Goal: Task Accomplishment & Management: Manage account settings

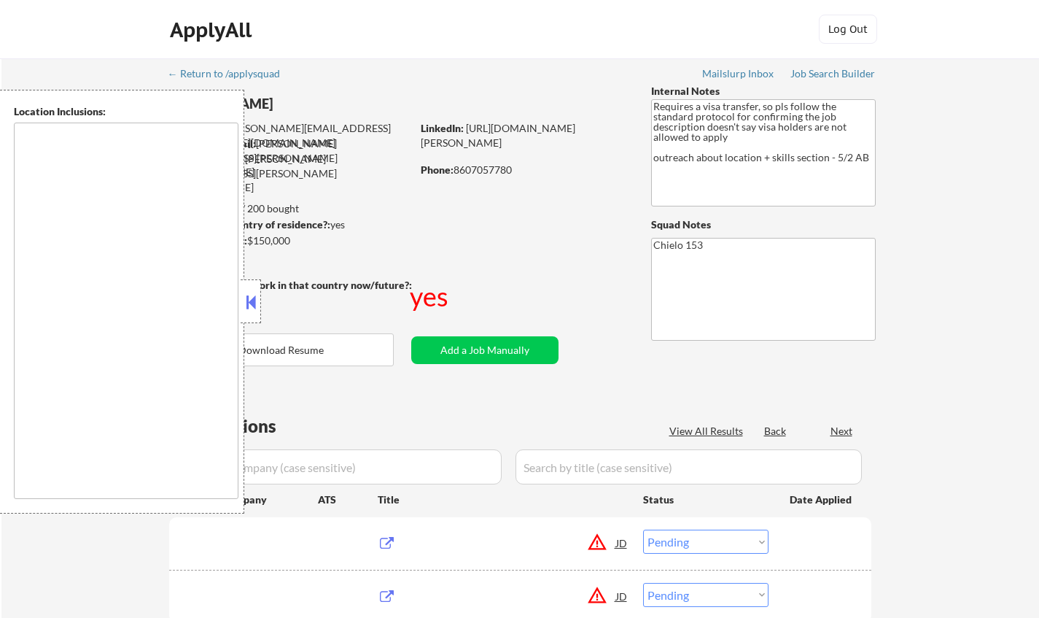
select select ""pending""
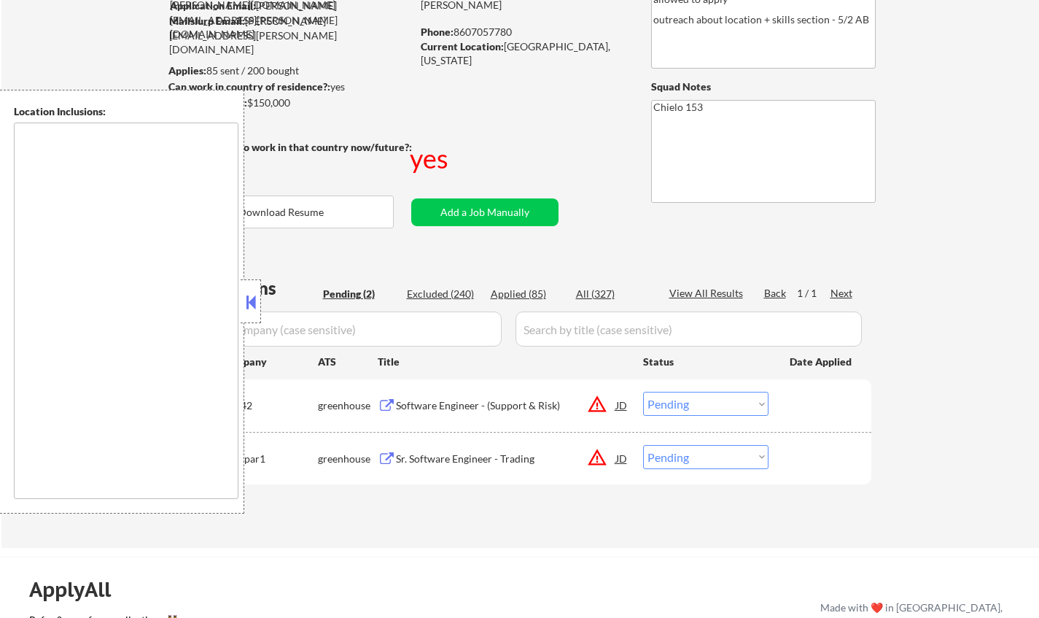
scroll to position [219, 0]
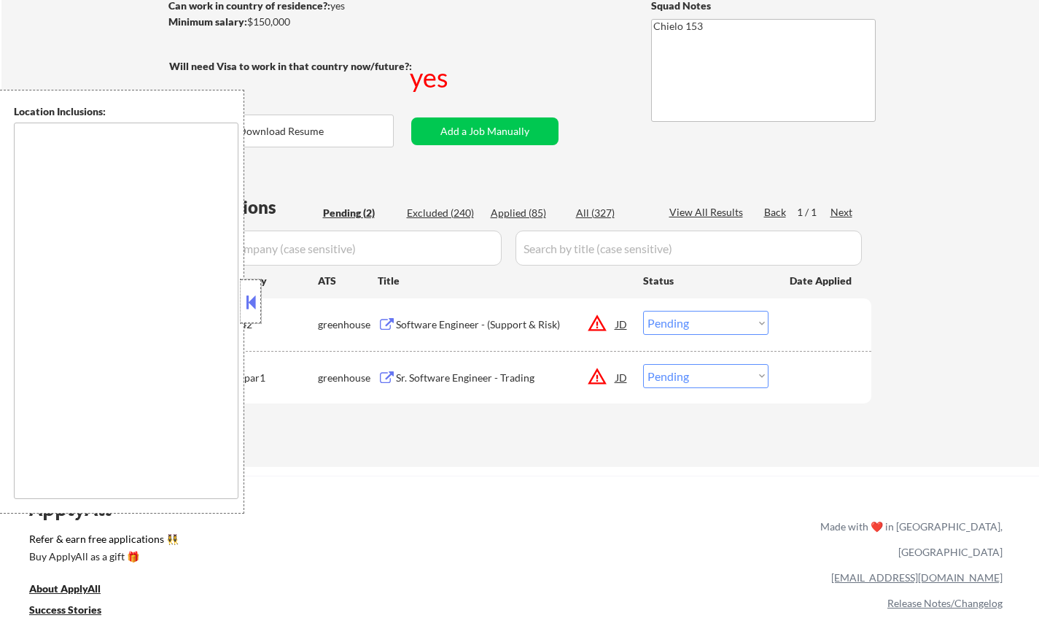
click at [241, 293] on div at bounding box center [251, 301] width 20 height 44
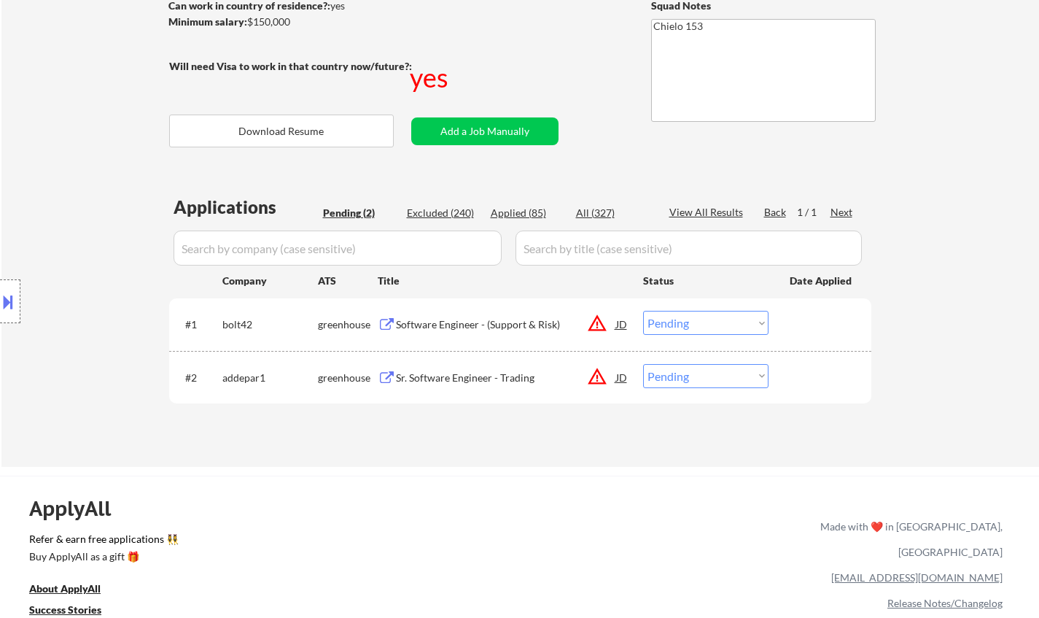
click at [446, 322] on div "Software Engineer - (Support & Risk)" at bounding box center [506, 324] width 220 height 15
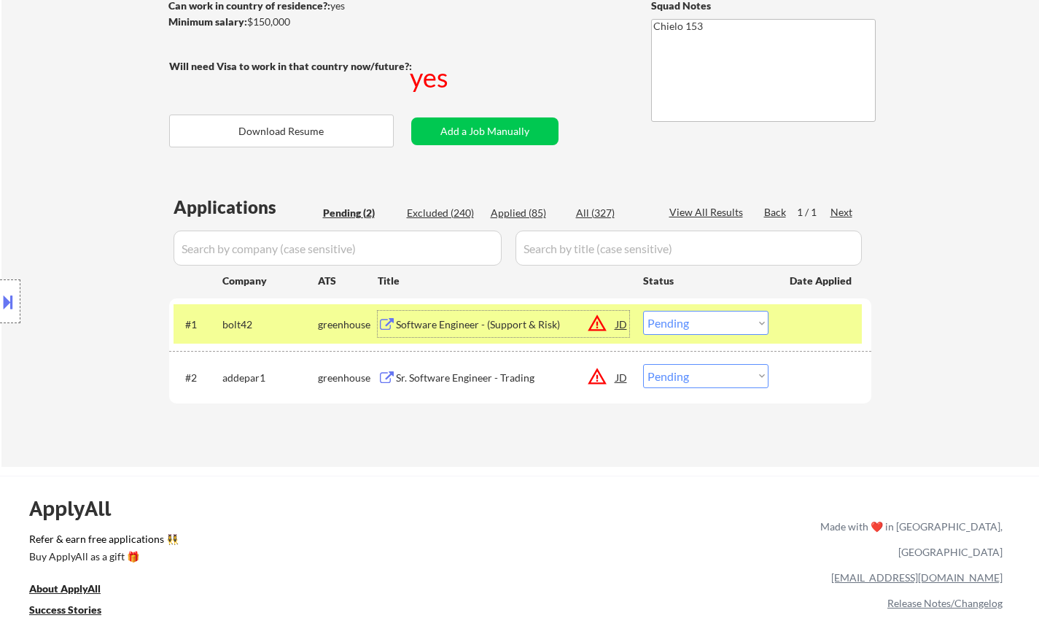
click at [10, 299] on button at bounding box center [8, 301] width 16 height 24
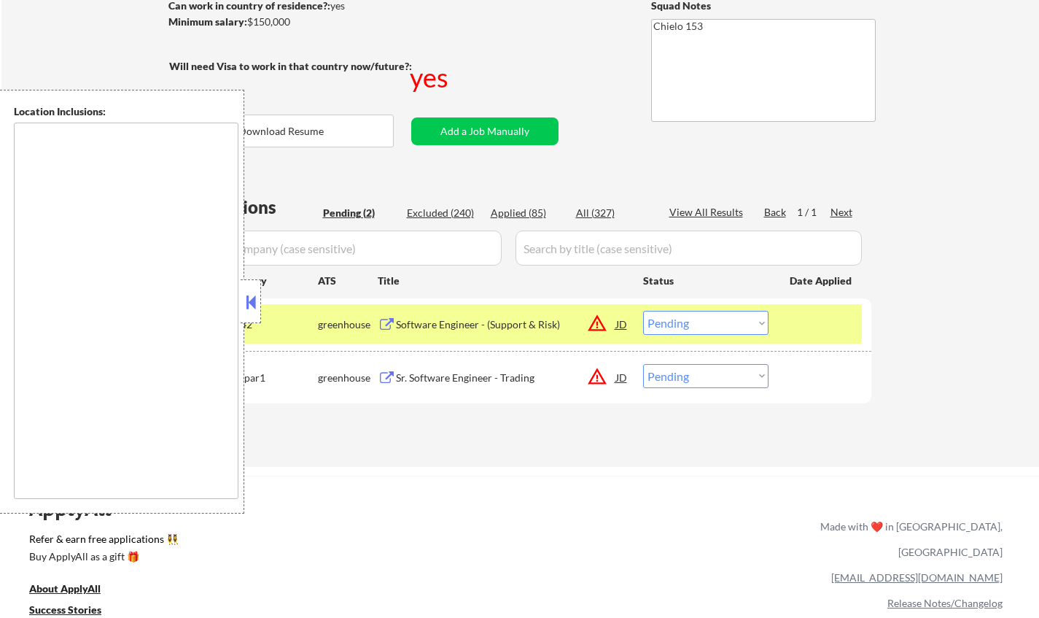
click at [250, 301] on button at bounding box center [251, 302] width 16 height 22
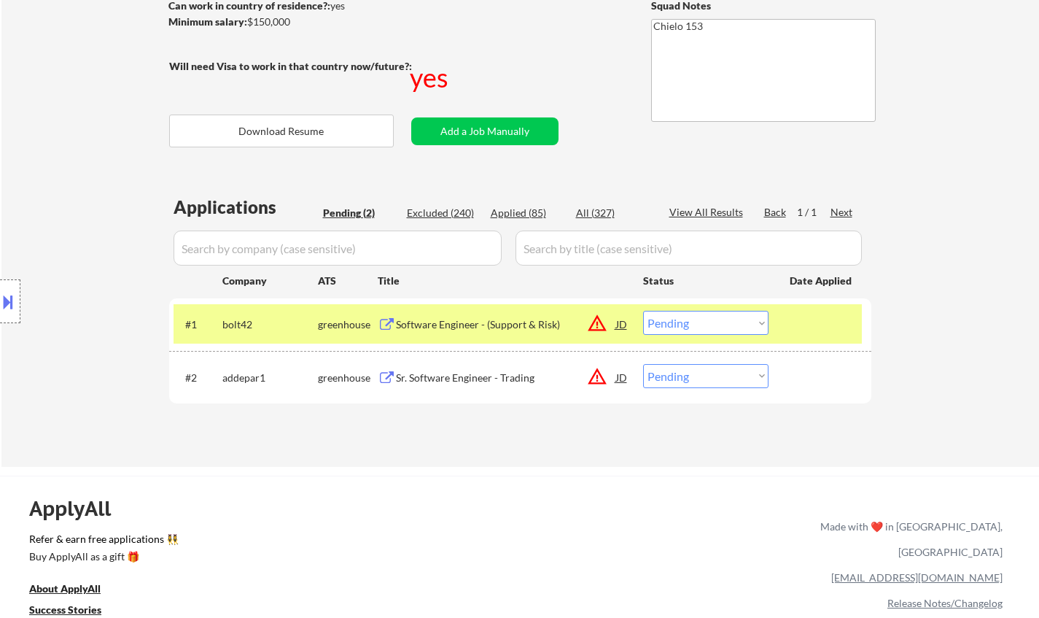
click at [624, 322] on div "JD" at bounding box center [622, 324] width 15 height 26
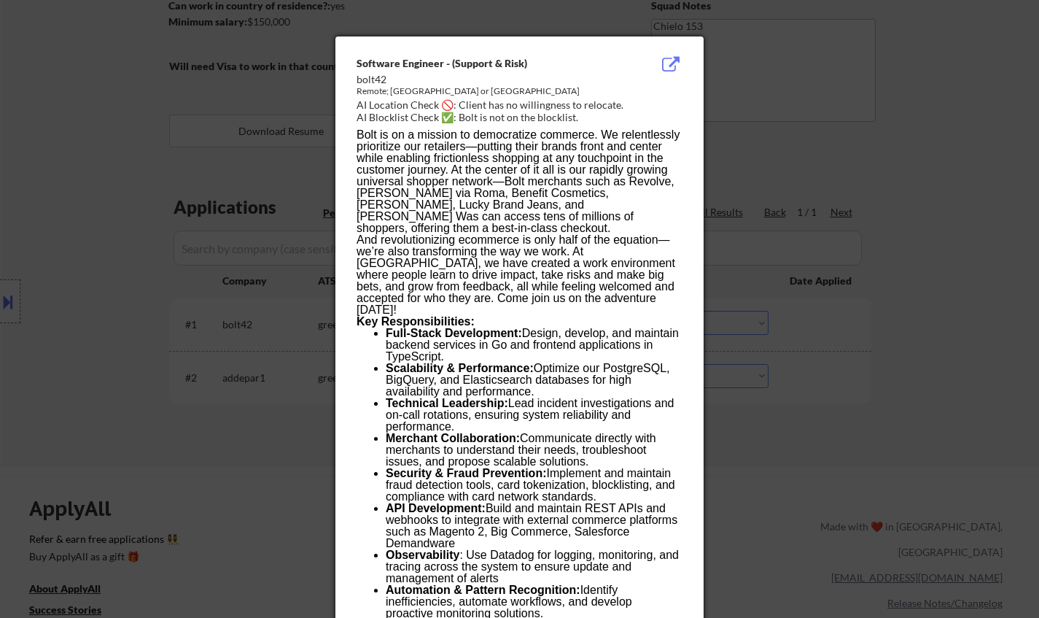
click at [921, 399] on div at bounding box center [519, 309] width 1039 height 618
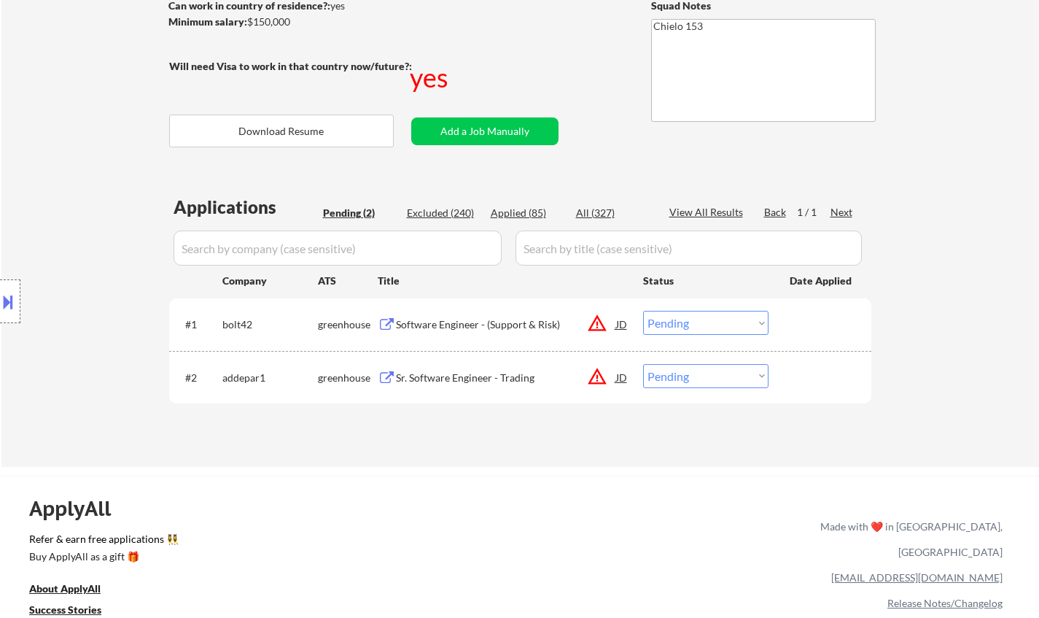
click at [709, 326] on select "Choose an option... Pending Applied Excluded (Questions) Excluded (Expired) Exc…" at bounding box center [705, 323] width 125 height 24
click at [643, 311] on select "Choose an option... Pending Applied Excluded (Questions) Excluded (Expired) Exc…" at bounding box center [705, 323] width 125 height 24
select select ""pending""
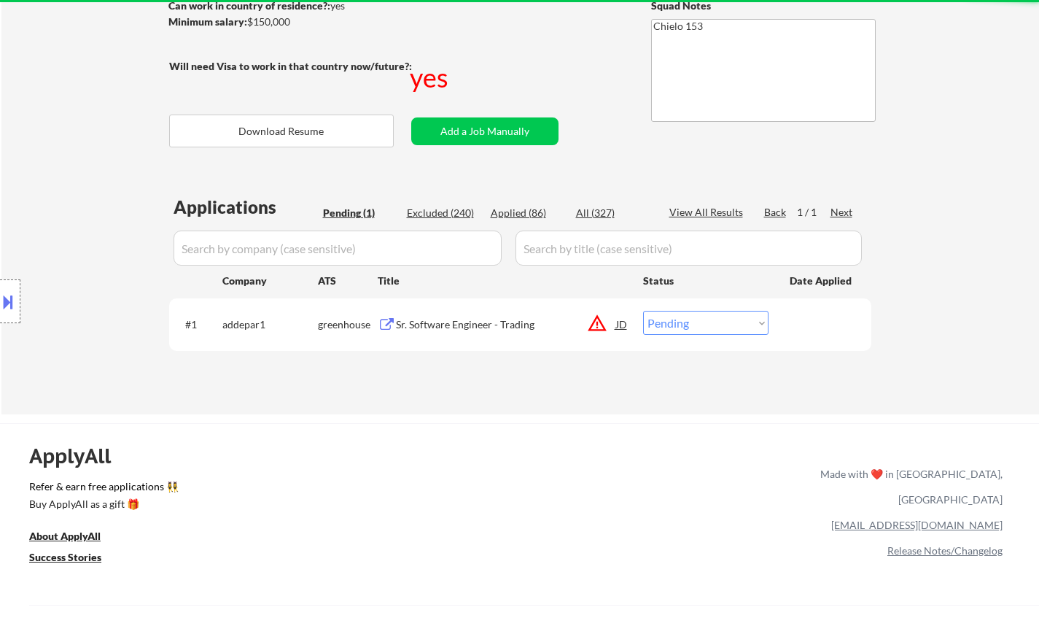
click at [458, 317] on div "Sr. Software Engineer - Trading" at bounding box center [506, 324] width 220 height 15
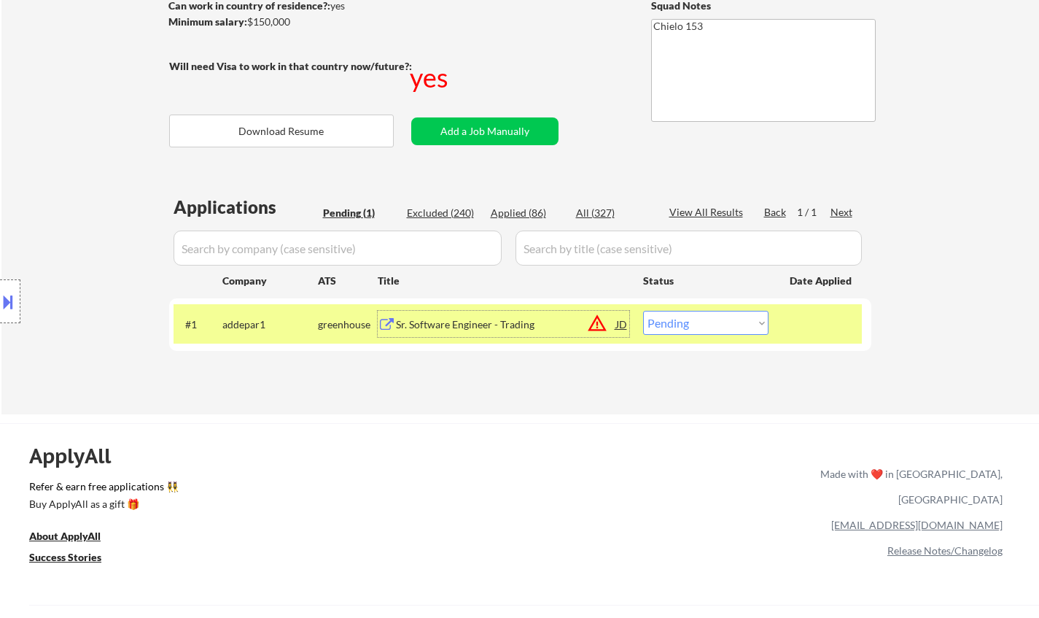
click at [525, 219] on div "Applied (86)" at bounding box center [527, 213] width 73 height 15
select select ""applied""
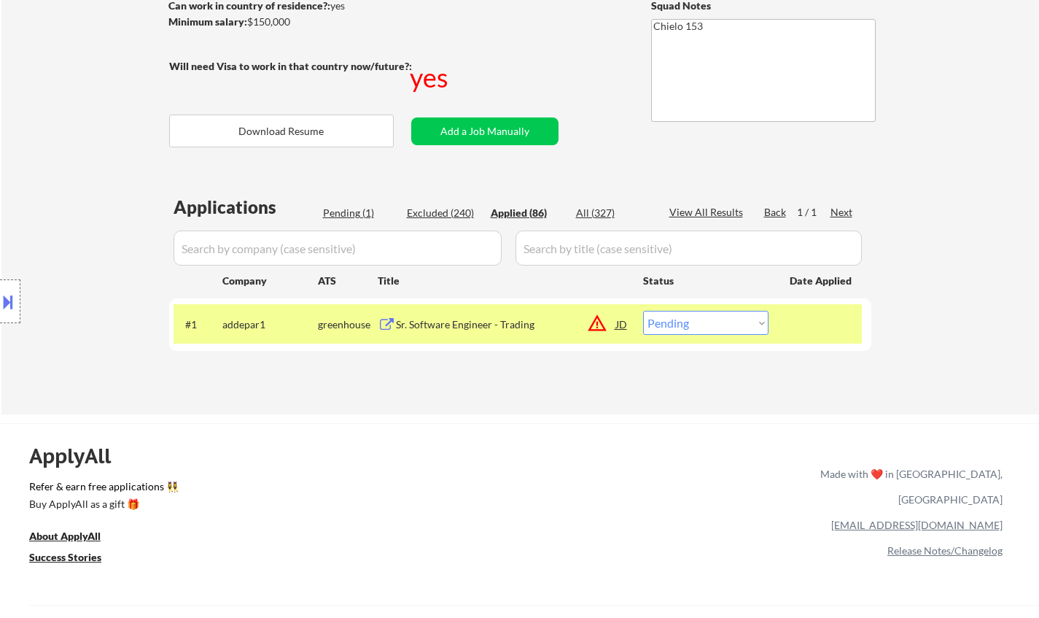
select select ""applied""
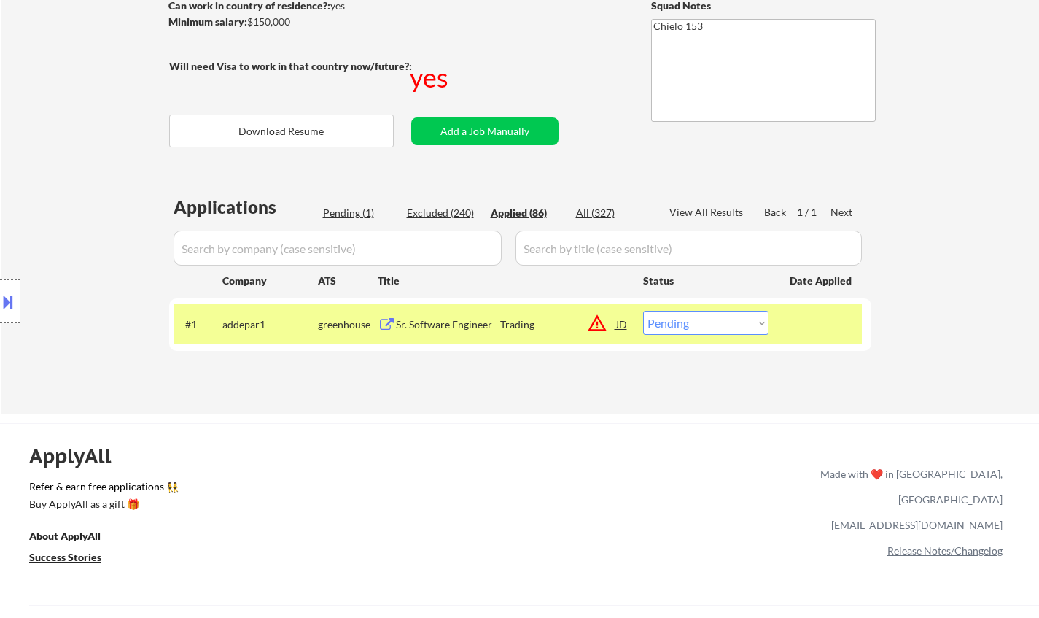
select select ""applied""
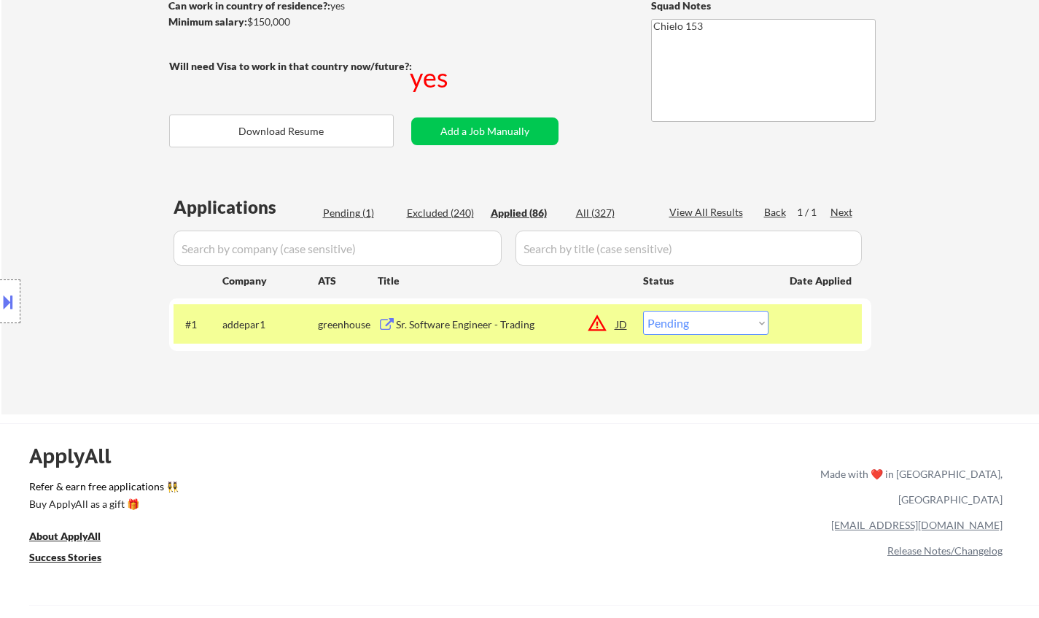
select select ""applied""
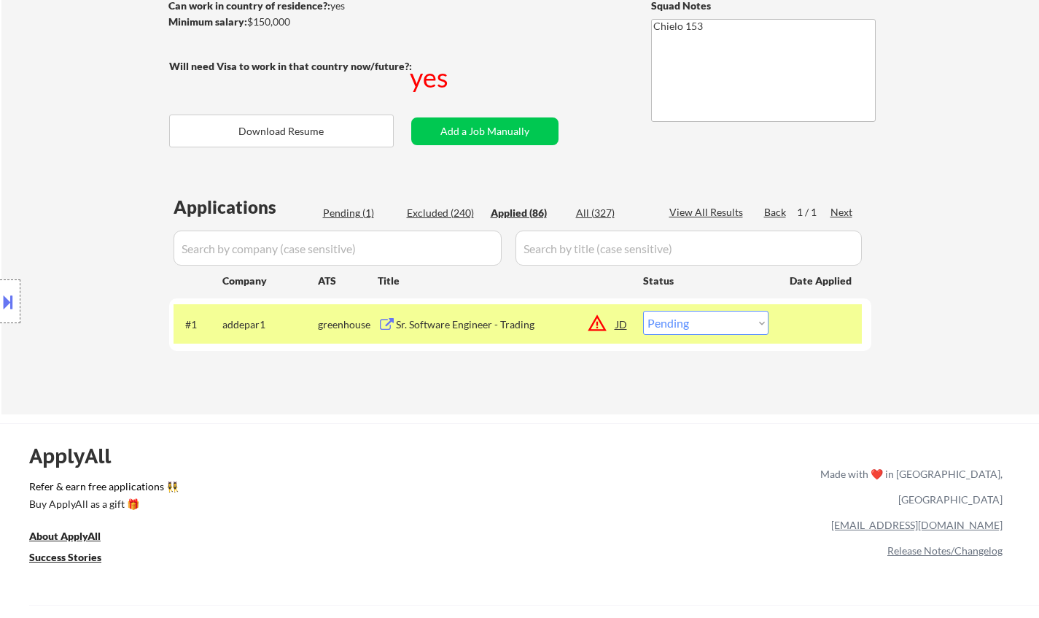
select select ""applied""
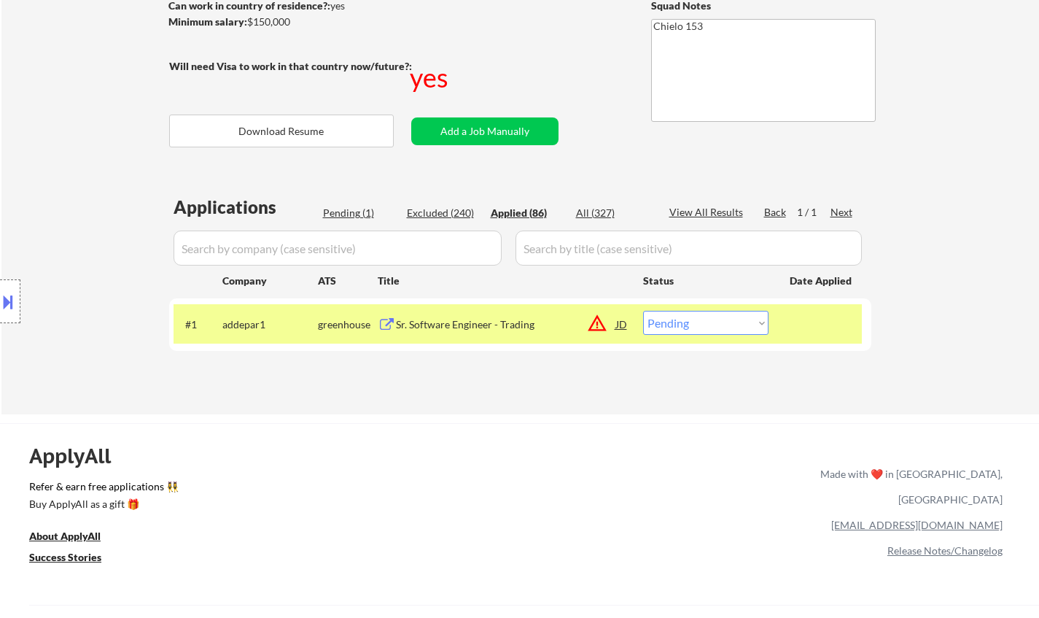
select select ""applied""
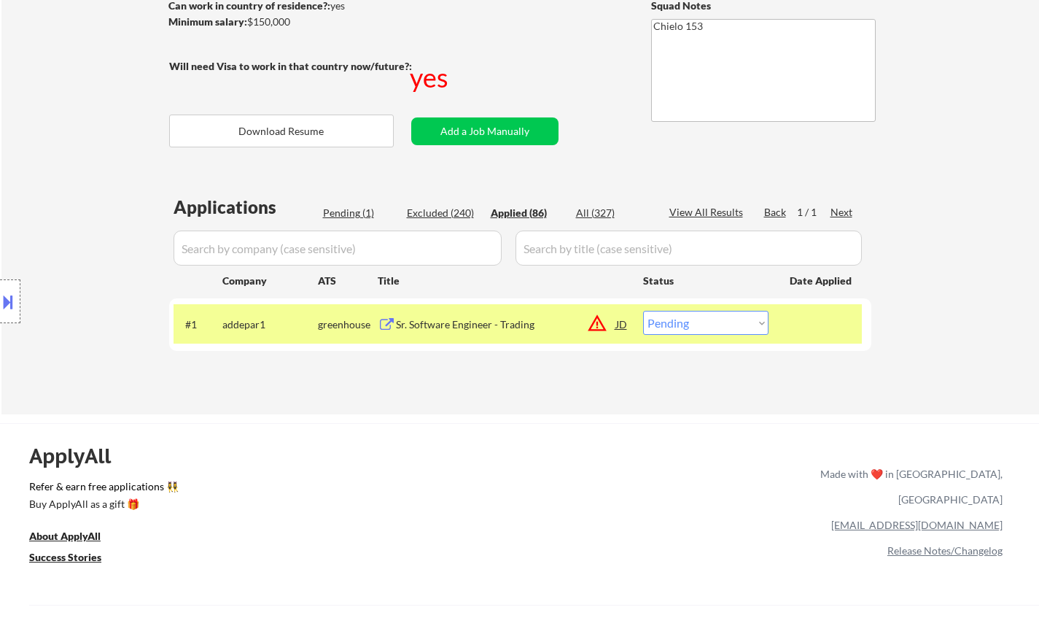
select select ""applied""
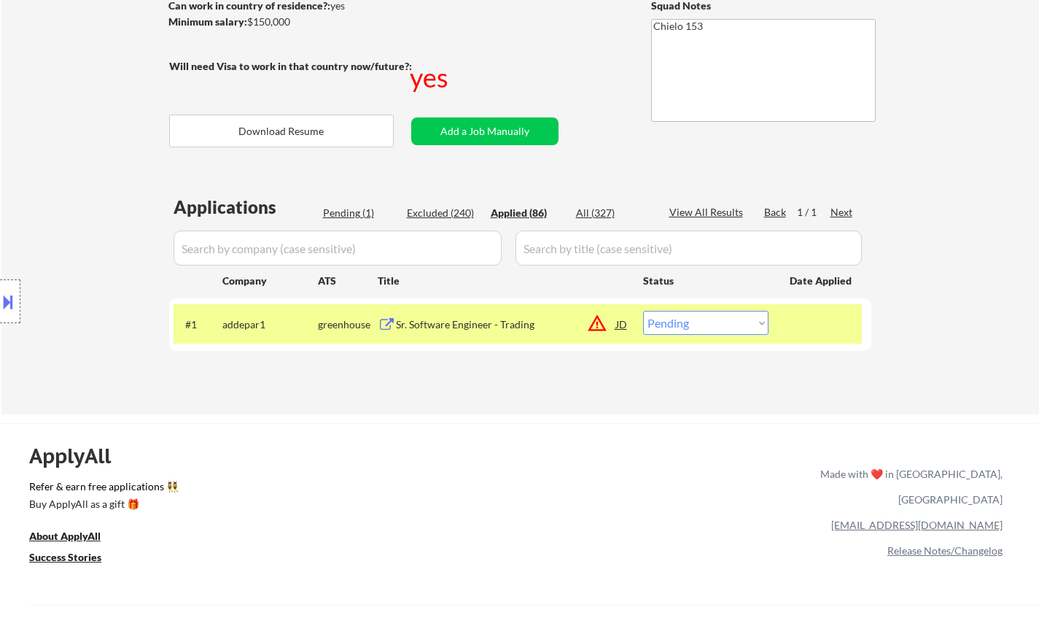
select select ""applied""
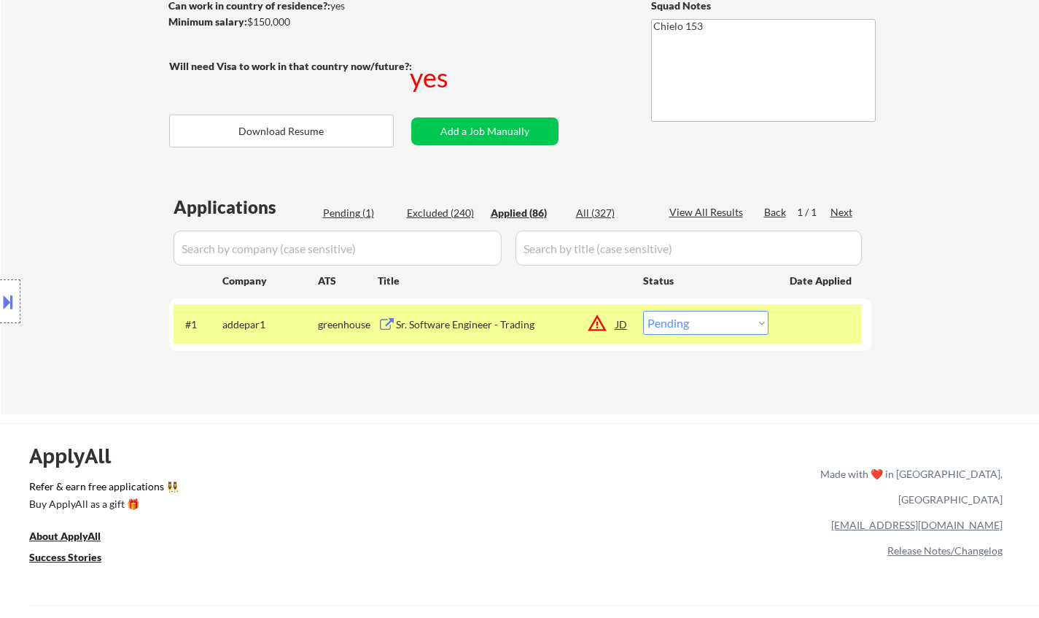
select select ""applied""
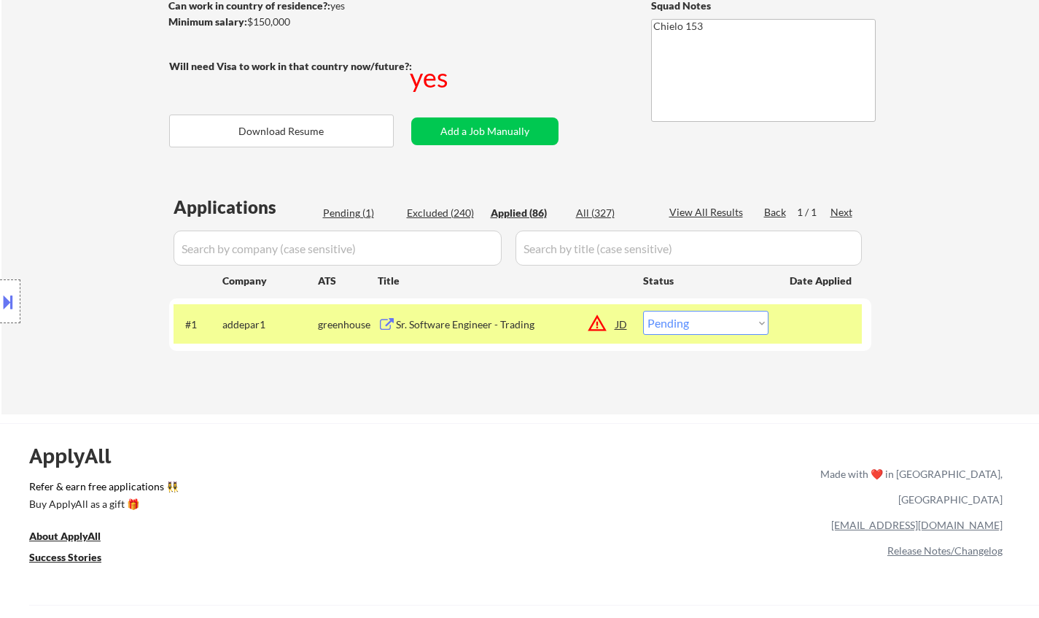
select select ""applied""
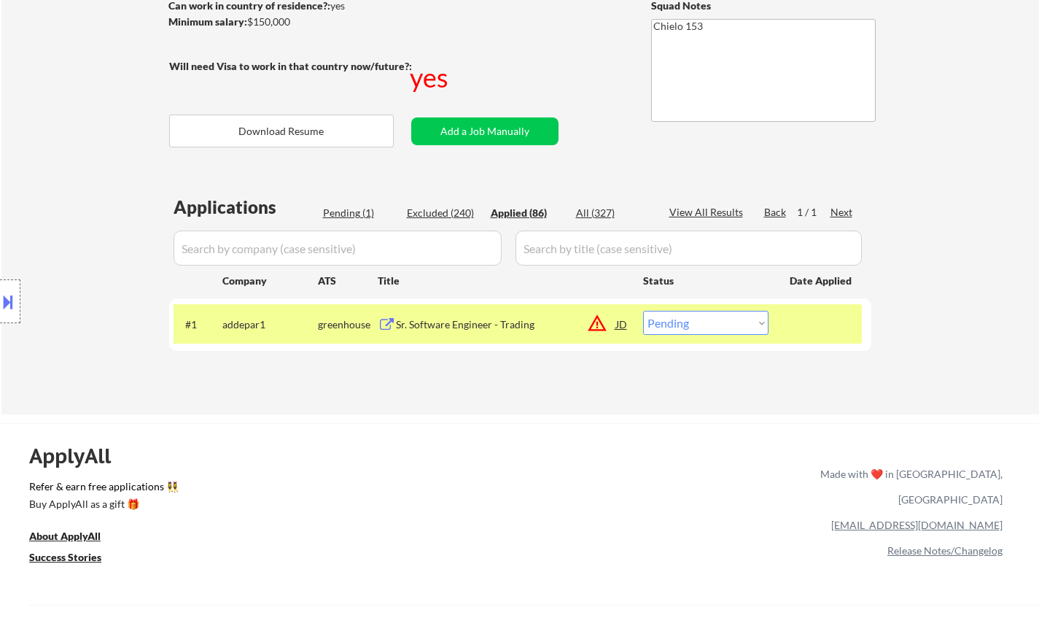
select select ""applied""
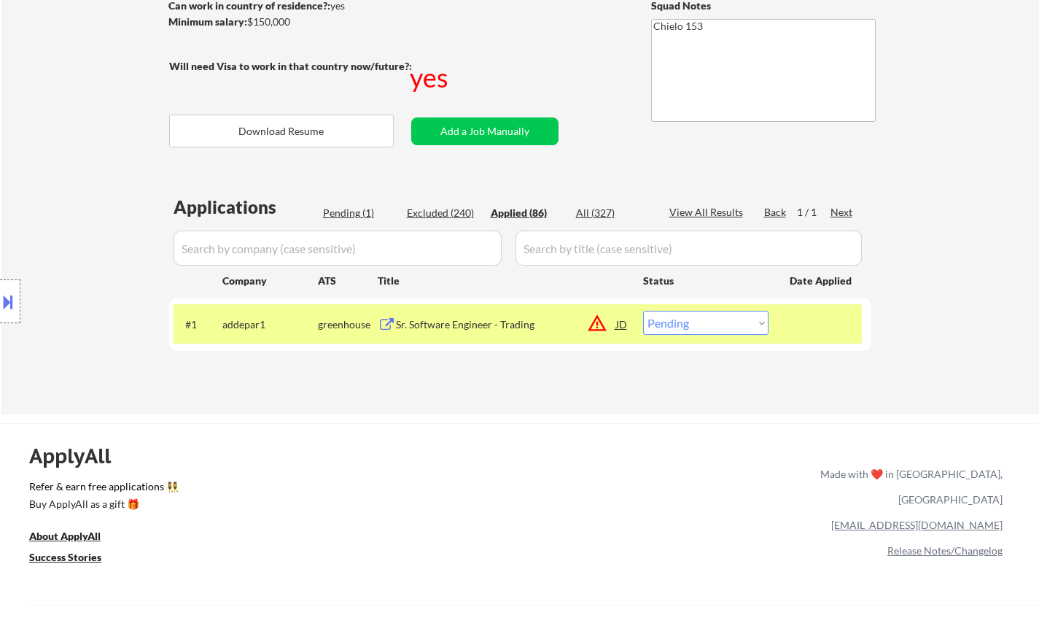
select select ""applied""
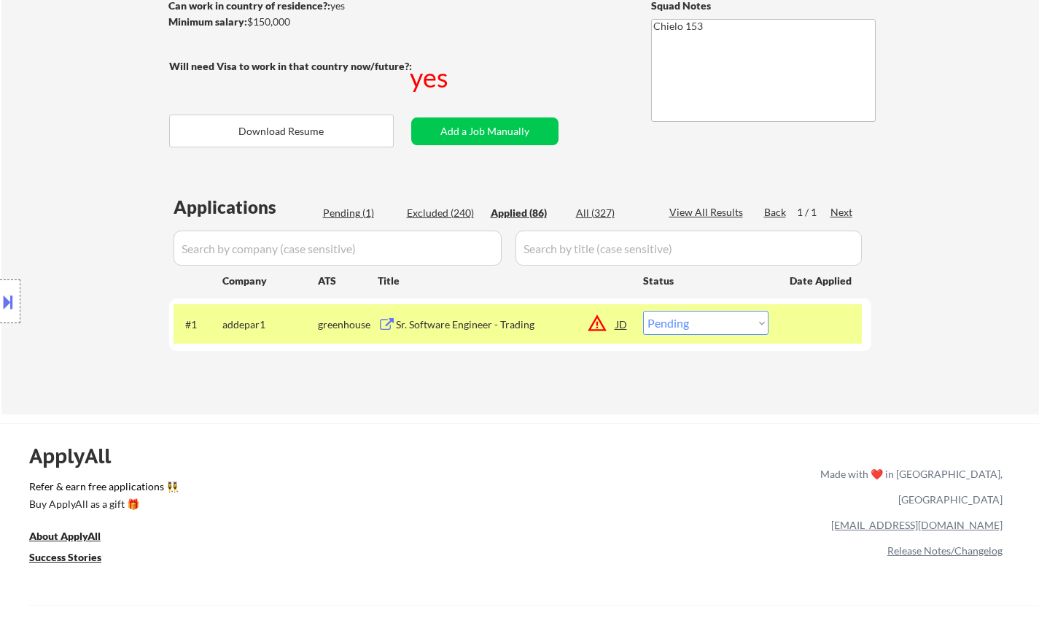
select select ""applied""
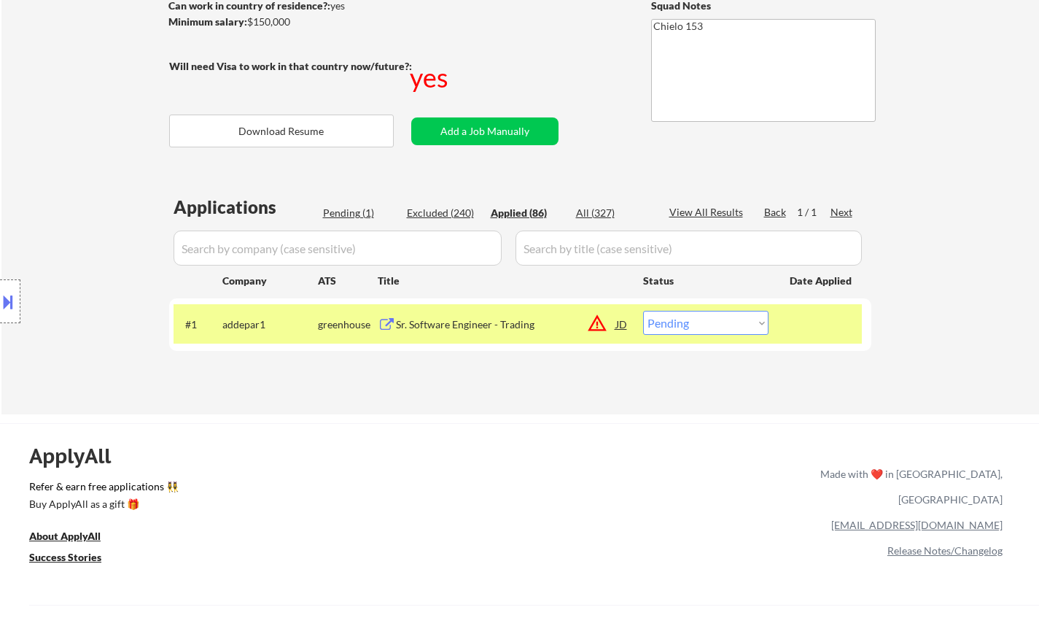
select select ""applied""
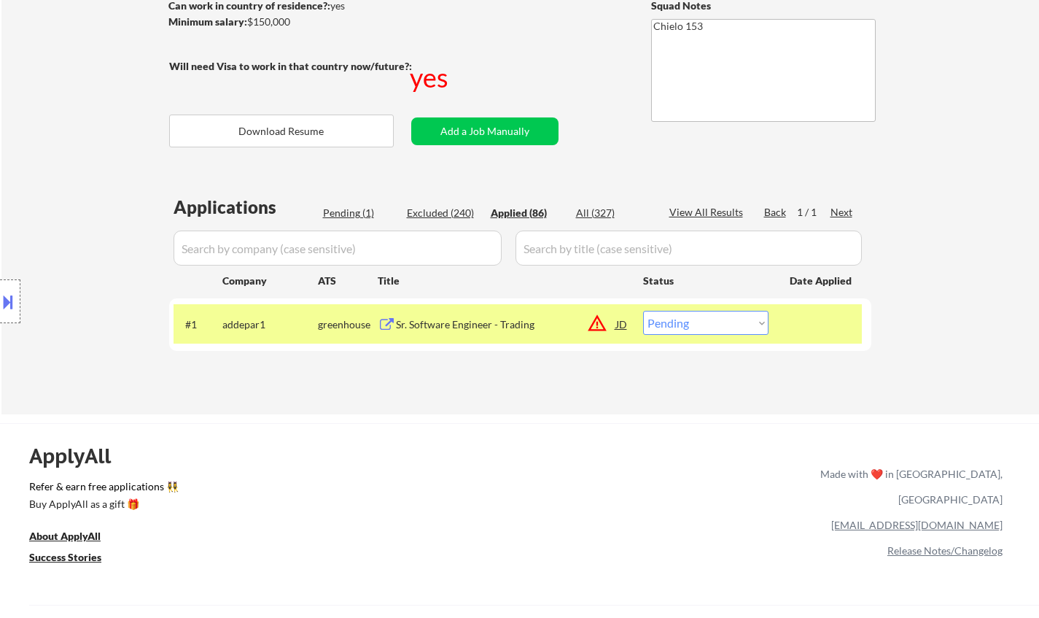
select select ""applied""
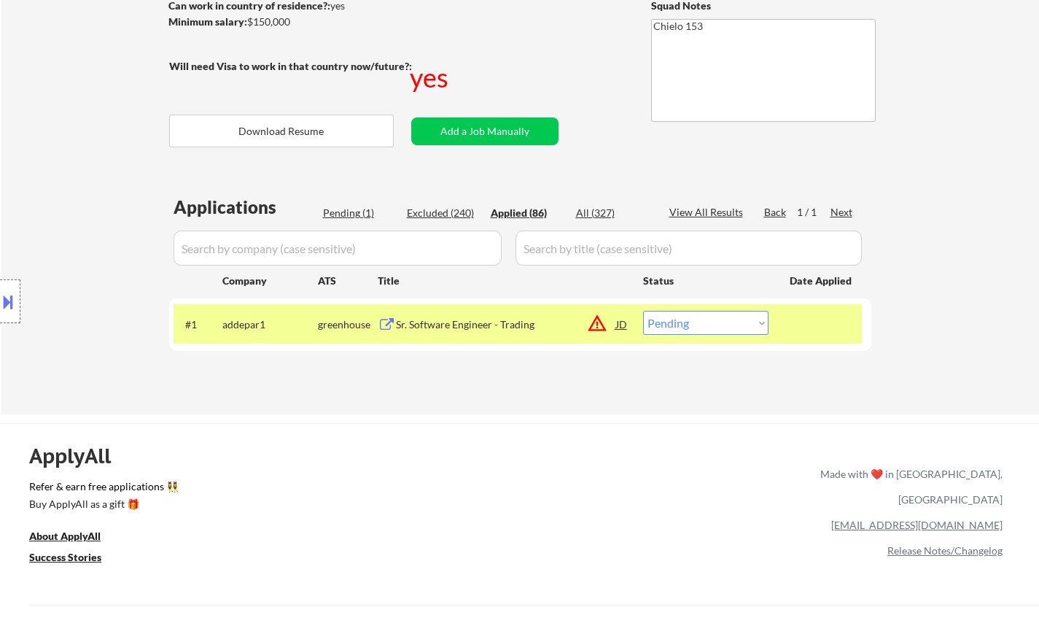
select select ""applied""
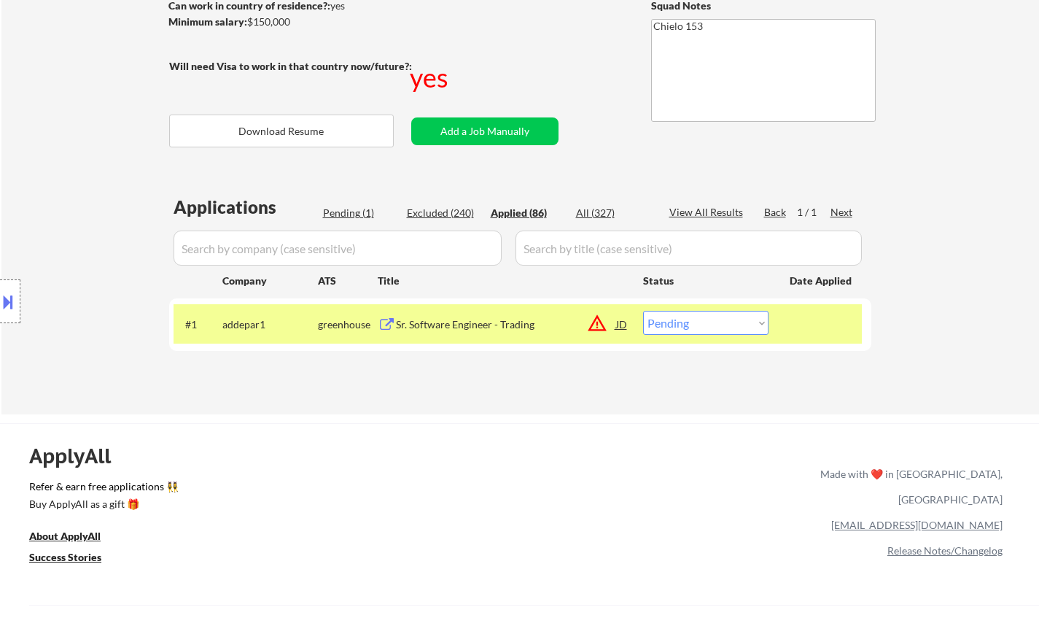
select select ""applied""
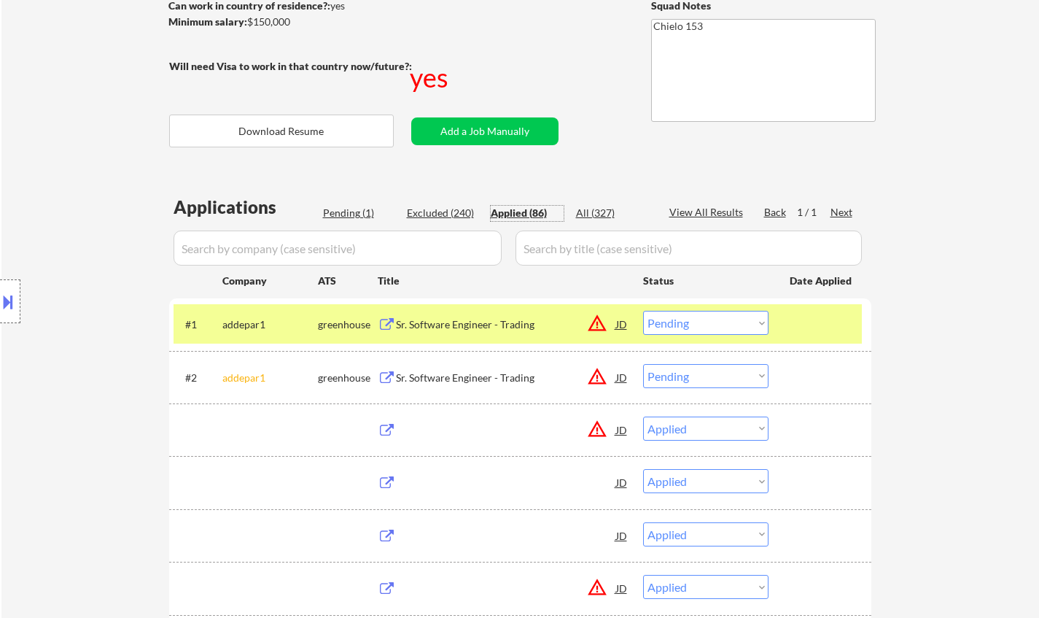
select select ""applied""
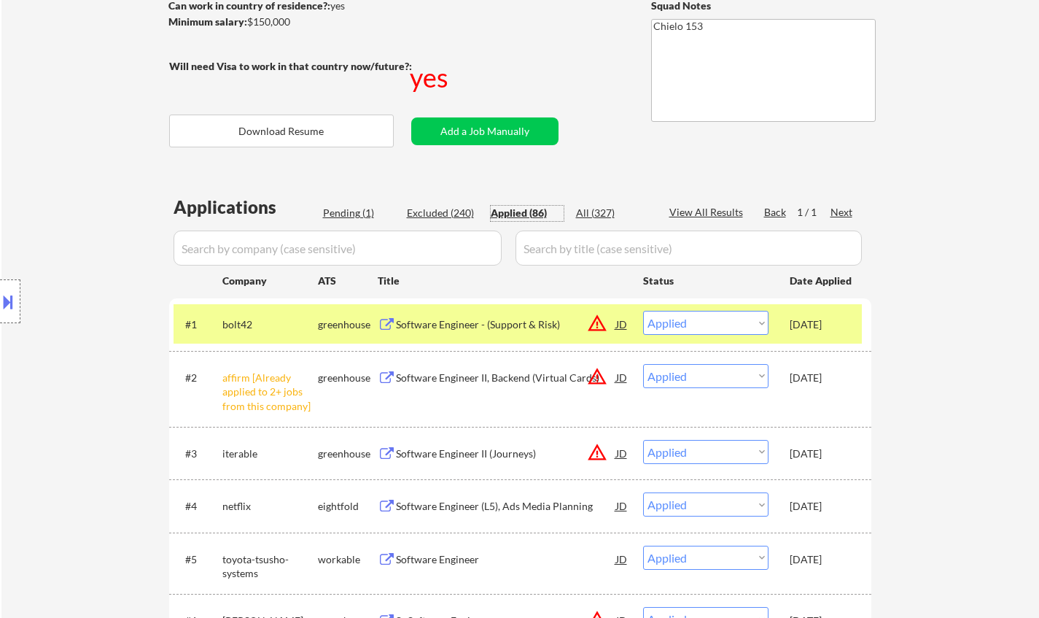
click at [512, 322] on div "Software Engineer - (Support & Risk)" at bounding box center [506, 324] width 220 height 15
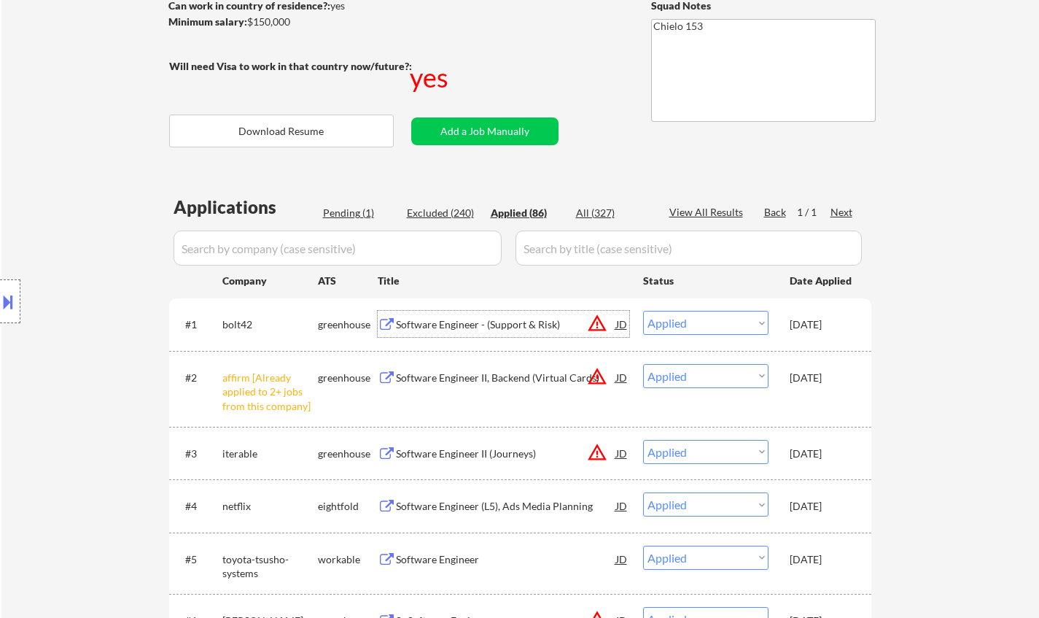
click at [350, 219] on div "Pending (1)" at bounding box center [359, 213] width 73 height 15
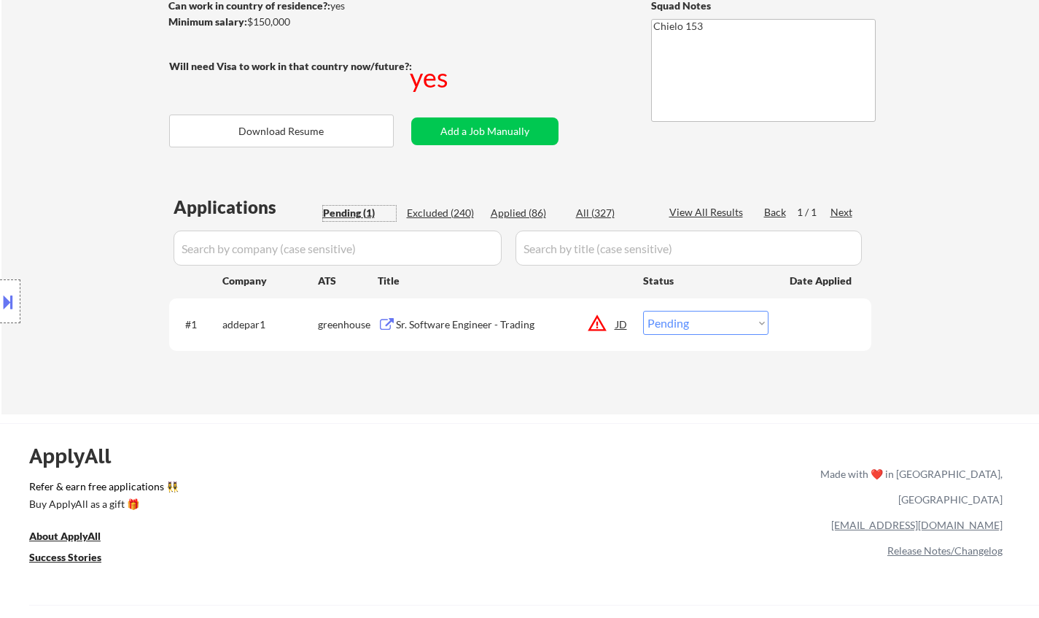
click at [686, 333] on select "Choose an option... Pending Applied Excluded (Questions) Excluded (Expired) Exc…" at bounding box center [705, 323] width 125 height 24
click at [643, 311] on select "Choose an option... Pending Applied Excluded (Questions) Excluded (Expired) Exc…" at bounding box center [705, 323] width 125 height 24
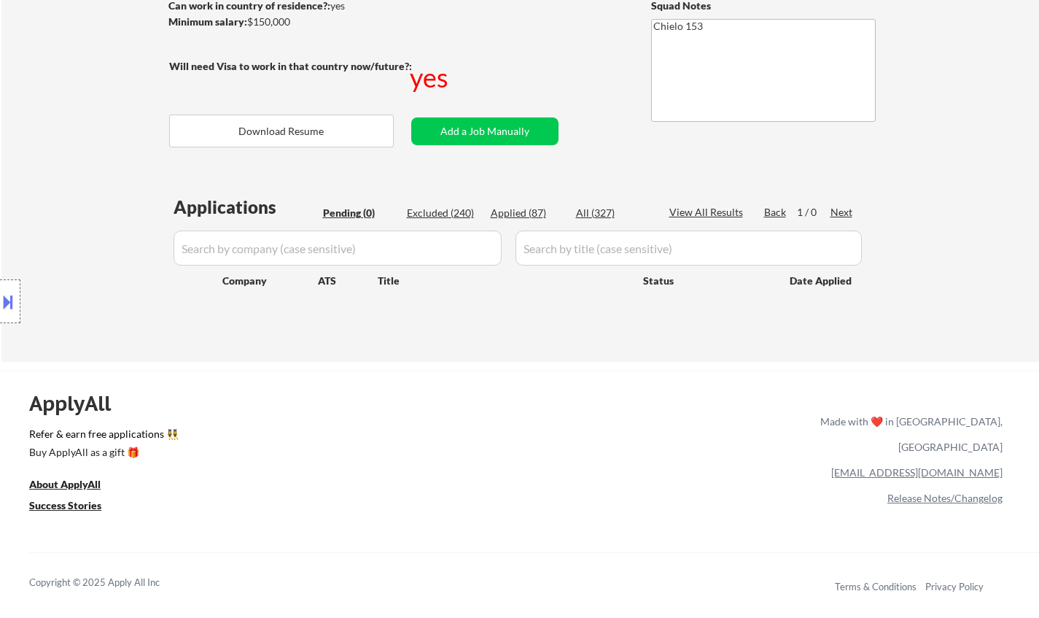
select select ""pending""
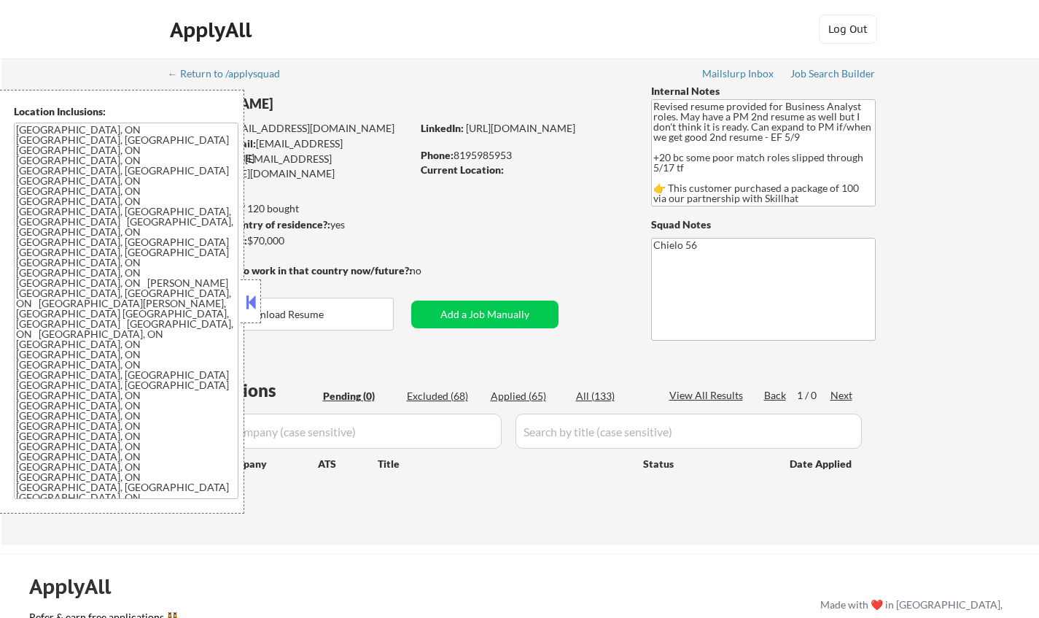
click at [256, 295] on button at bounding box center [251, 302] width 16 height 22
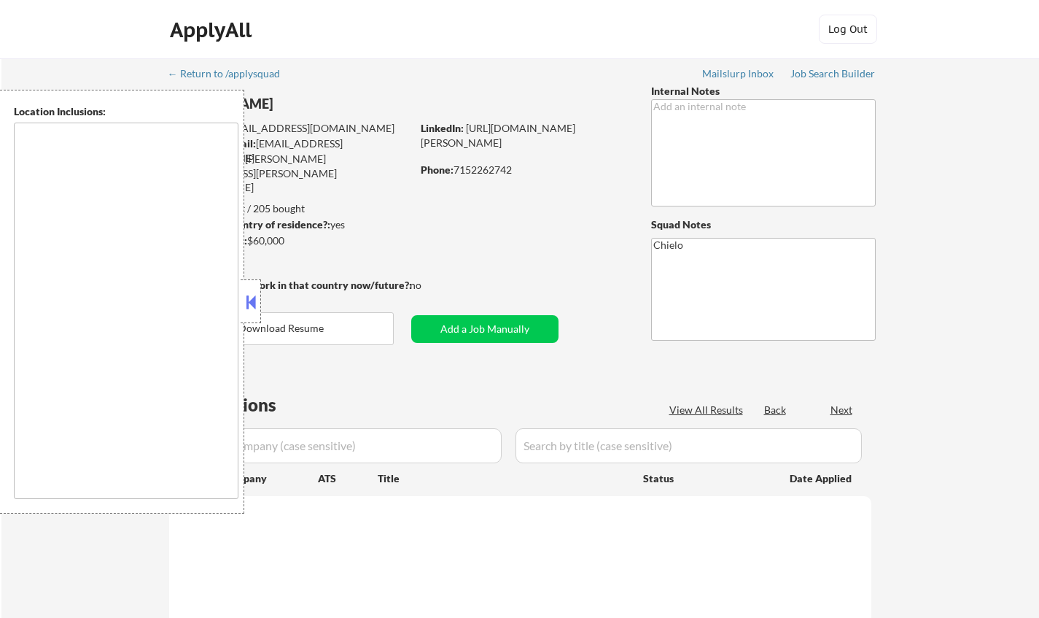
type textarea "country:US"
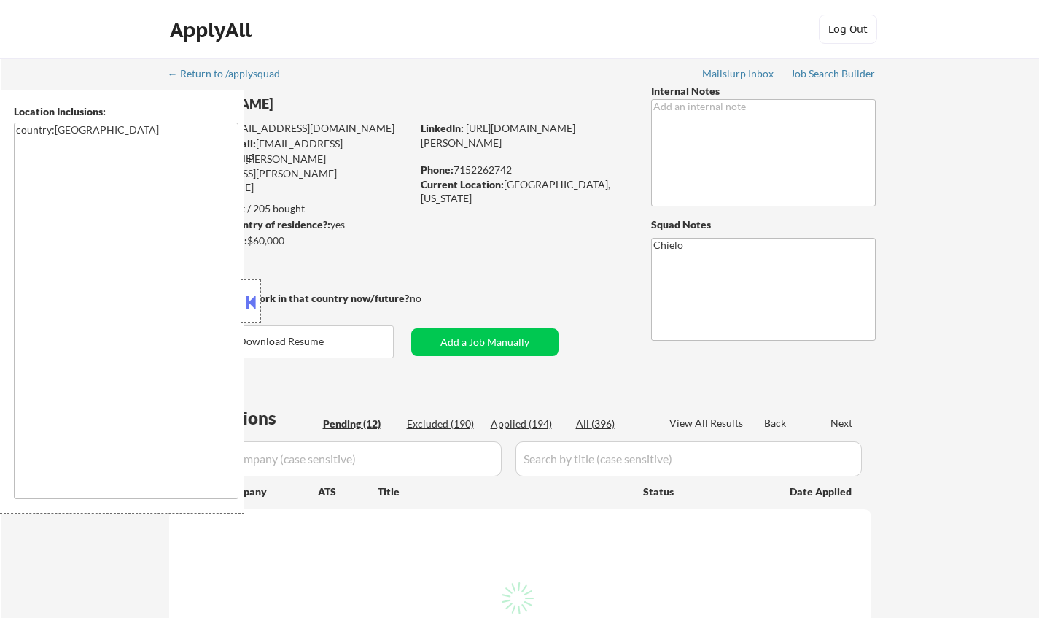
select select ""pending""
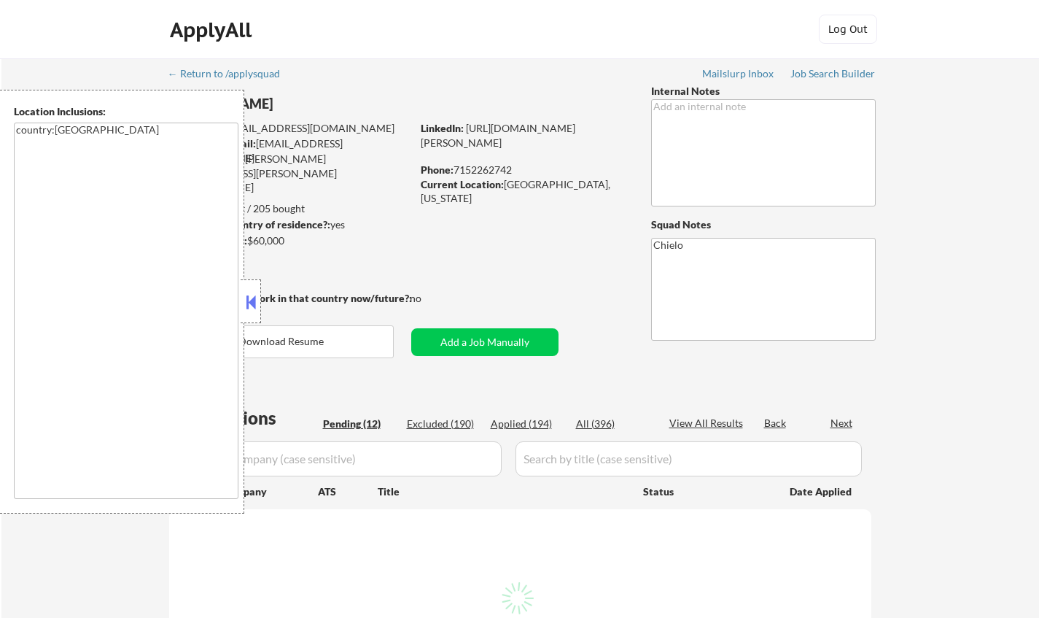
select select ""pending""
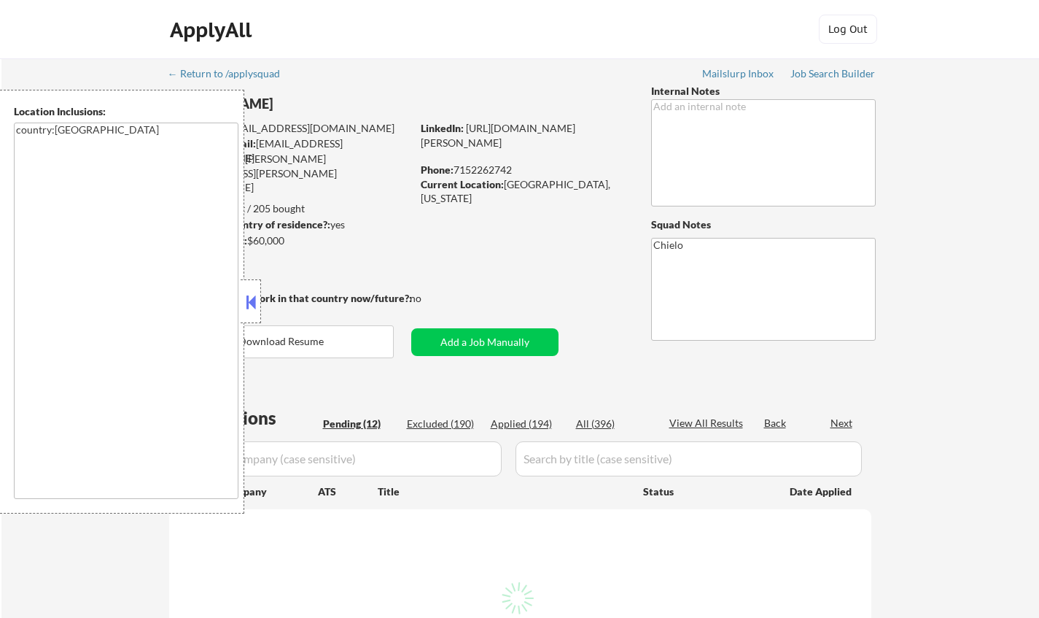
select select ""pending""
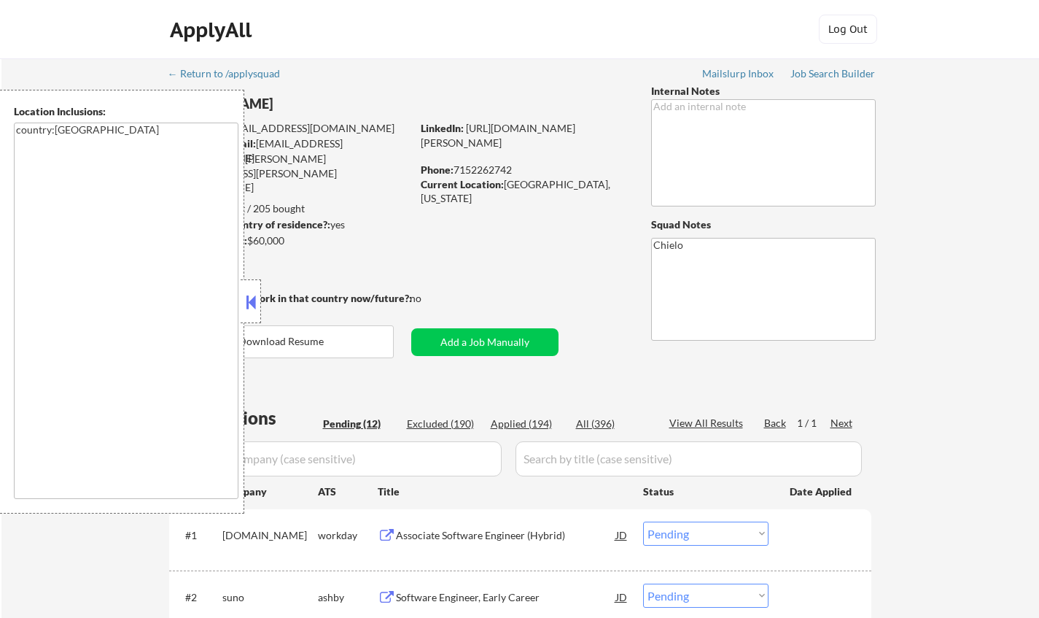
click at [249, 310] on button at bounding box center [251, 302] width 16 height 22
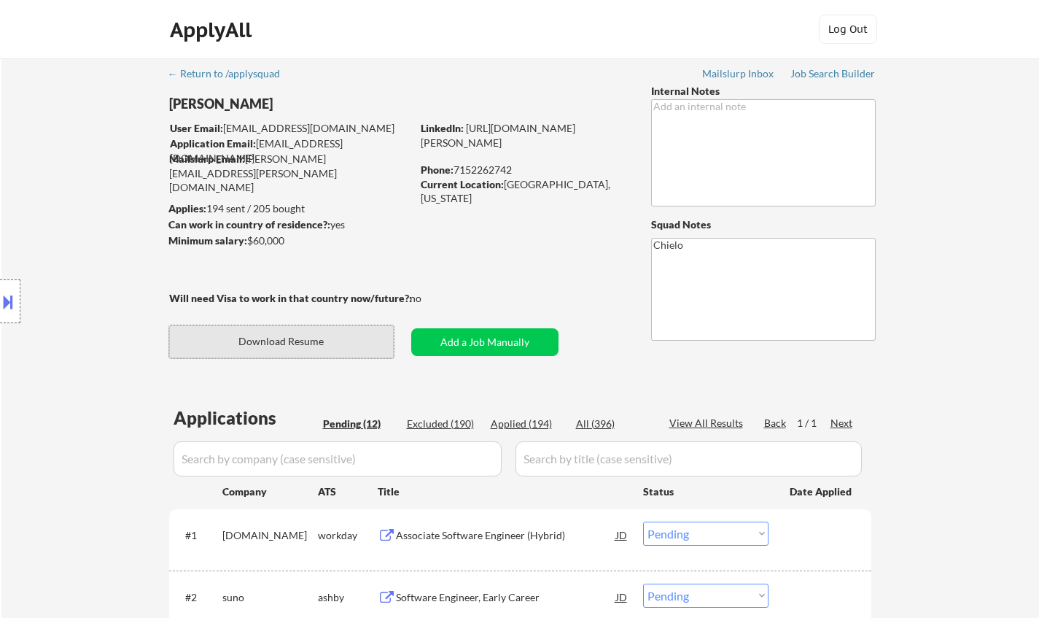
click at [312, 346] on button "Download Resume" at bounding box center [281, 341] width 225 height 33
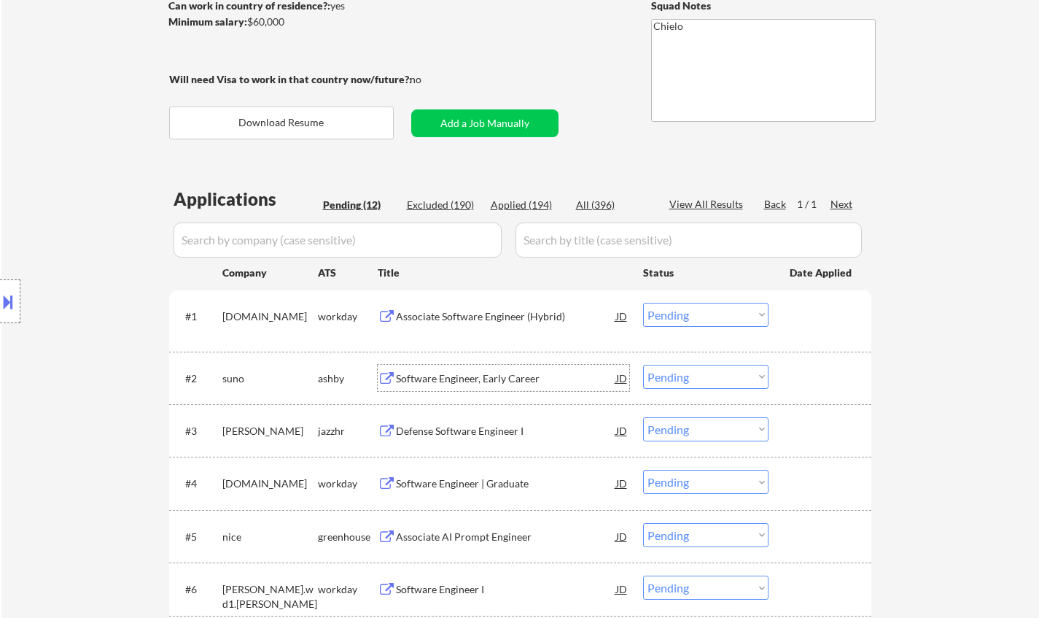
click at [477, 382] on div "Software Engineer, Early Career" at bounding box center [506, 378] width 220 height 15
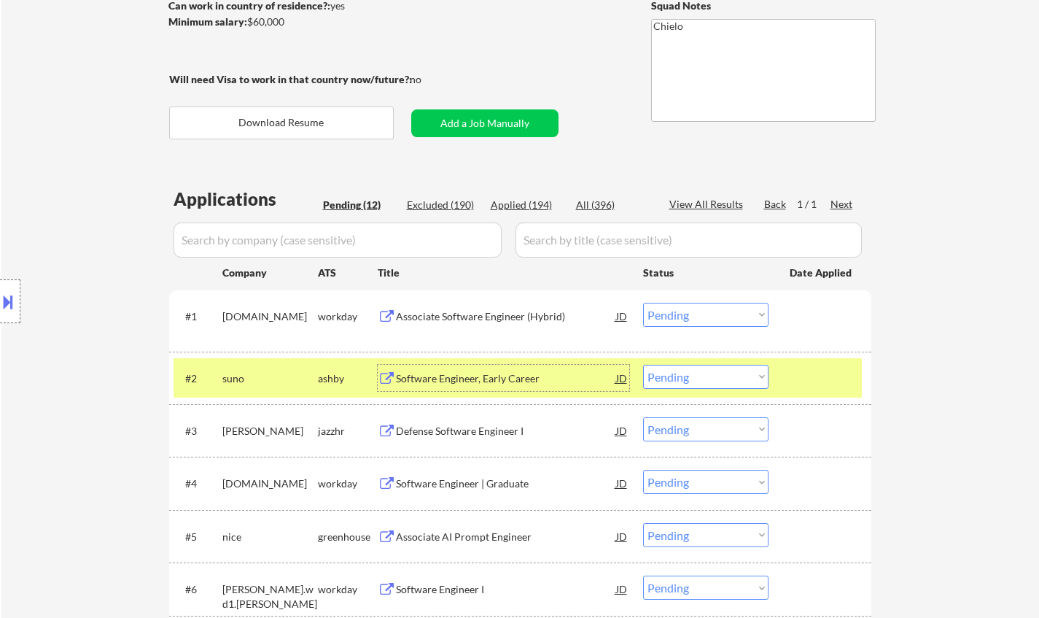
click at [1, 308] on button at bounding box center [8, 301] width 16 height 24
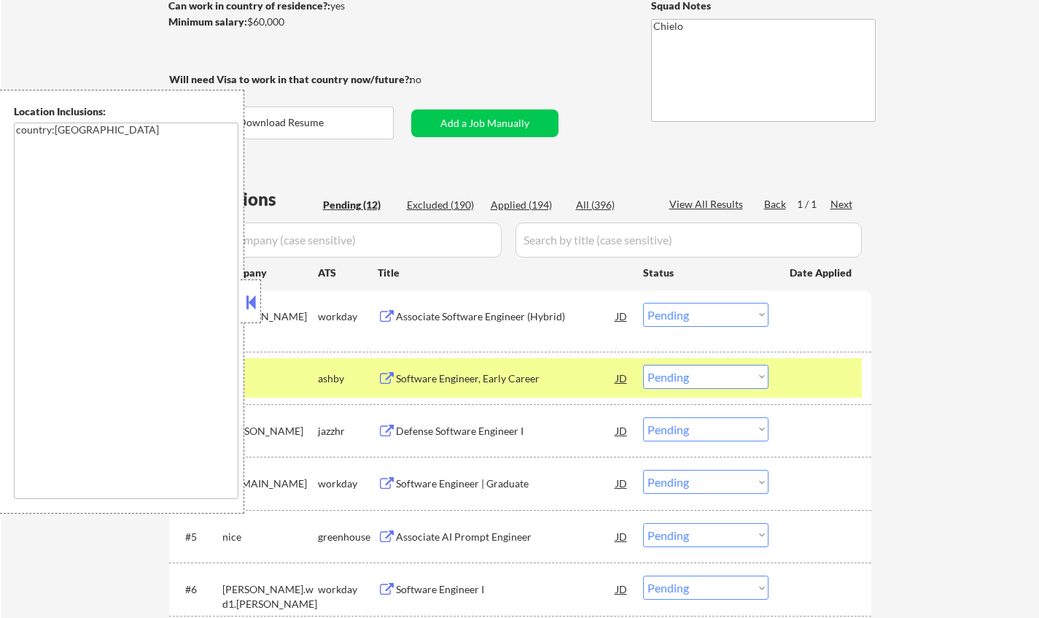
click at [250, 306] on button at bounding box center [251, 302] width 16 height 22
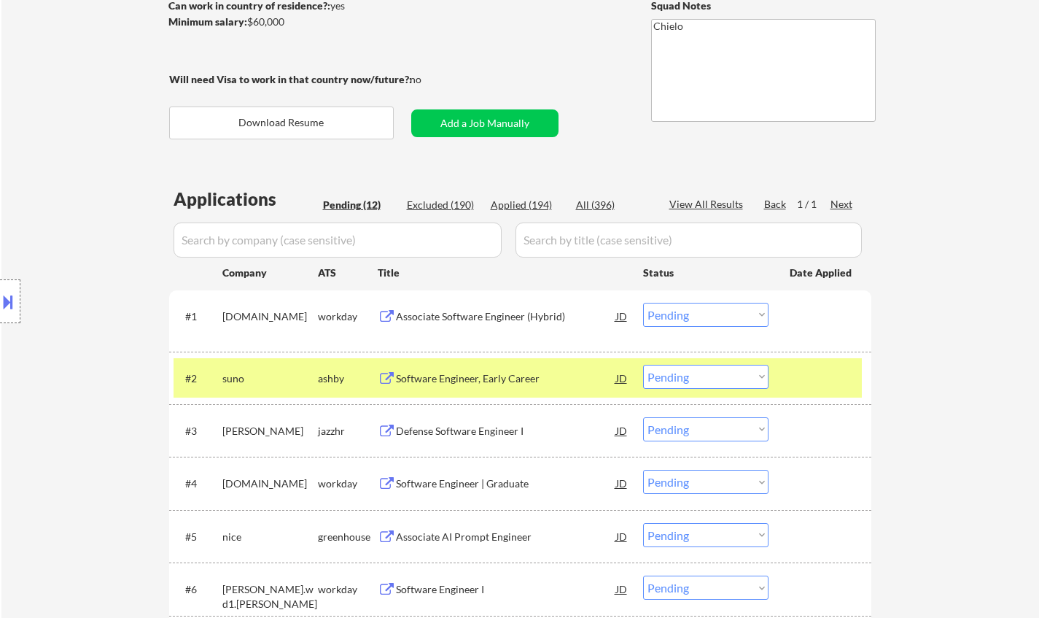
click at [701, 380] on select "Choose an option... Pending Applied Excluded (Questions) Excluded (Expired) Exc…" at bounding box center [705, 377] width 125 height 24
click at [643, 365] on select "Choose an option... Pending Applied Excluded (Questions) Excluded (Expired) Exc…" at bounding box center [705, 377] width 125 height 24
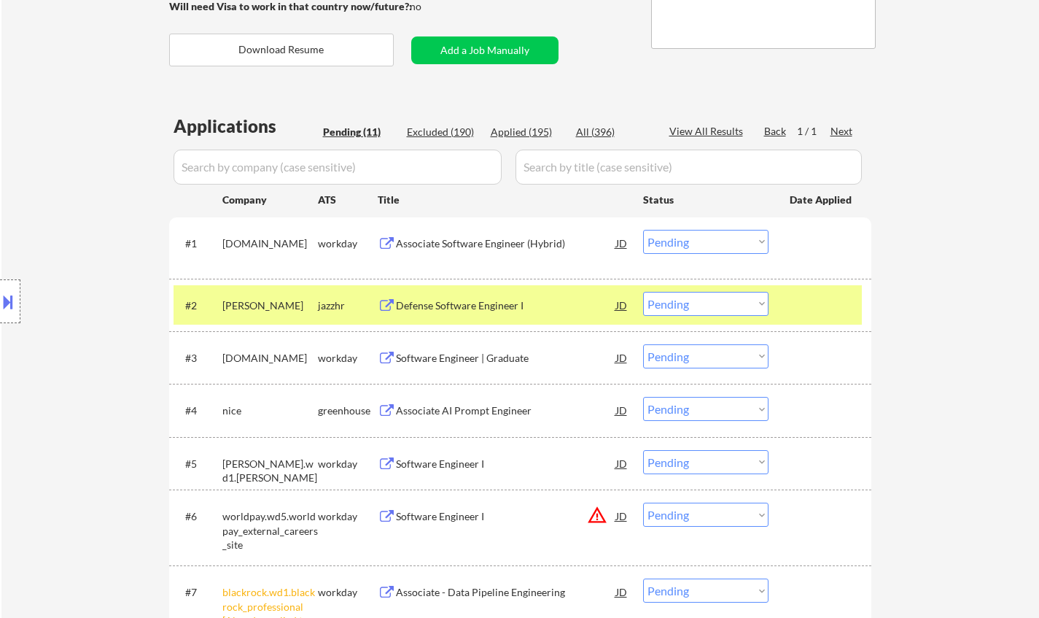
click at [464, 304] on div "Defense Software Engineer I" at bounding box center [506, 305] width 220 height 15
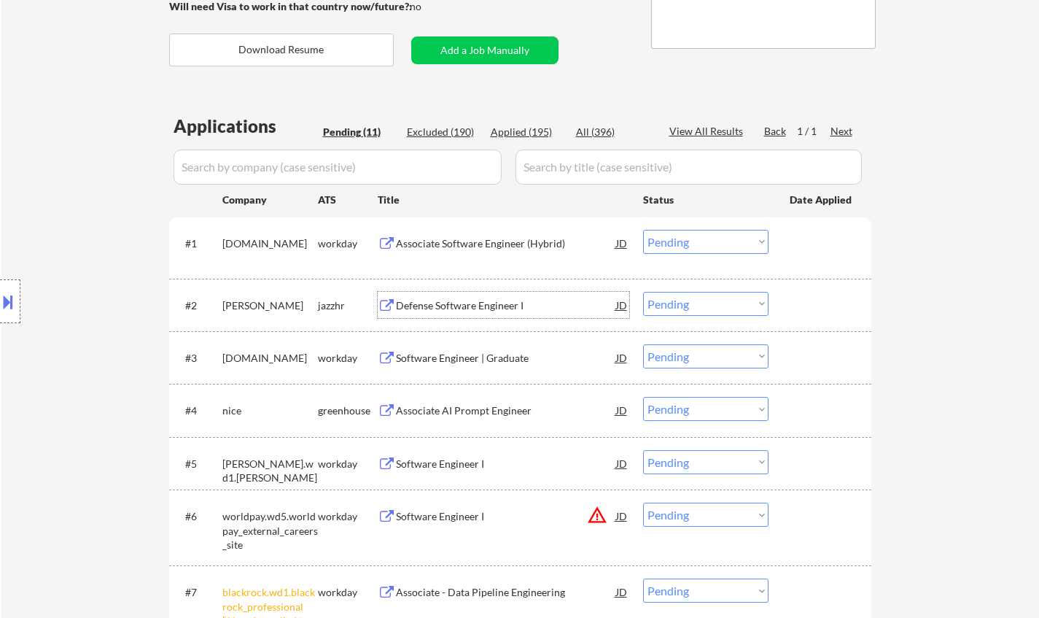
click at [722, 305] on select "Choose an option... Pending Applied Excluded (Questions) Excluded (Expired) Exc…" at bounding box center [705, 304] width 125 height 24
click at [643, 292] on select "Choose an option... Pending Applied Excluded (Questions) Excluded (Expired) Exc…" at bounding box center [705, 304] width 125 height 24
select select ""pending""
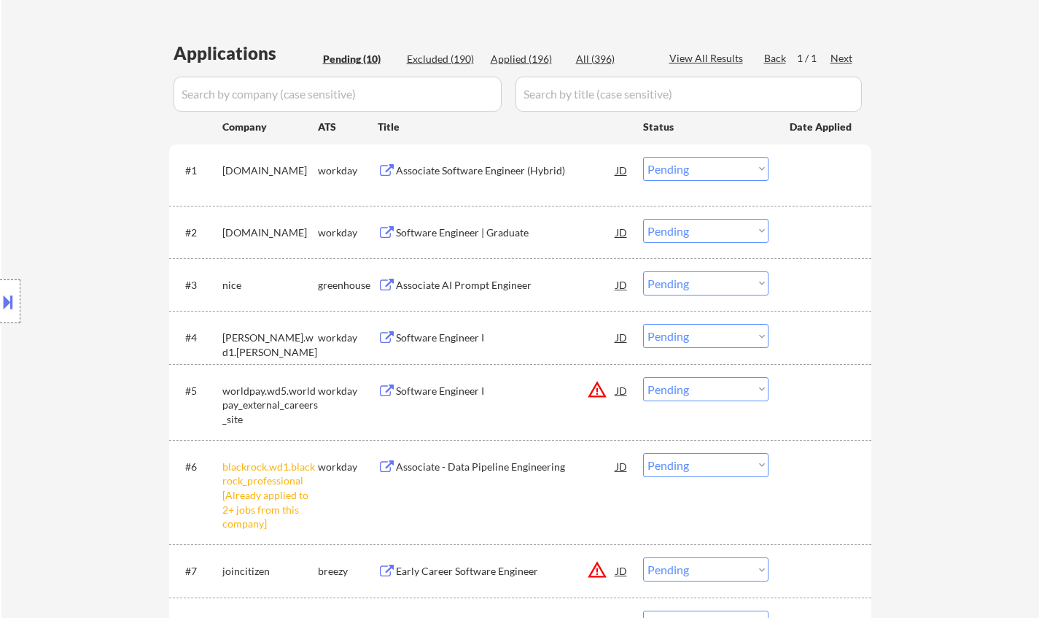
scroll to position [438, 0]
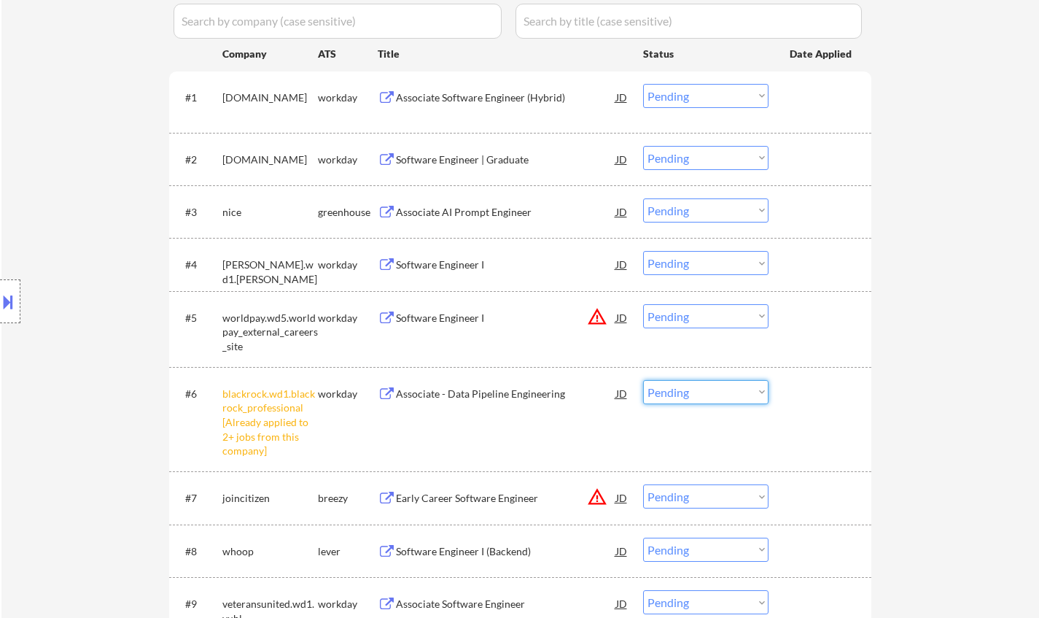
click at [692, 398] on select "Choose an option... Pending Applied Excluded (Questions) Excluded (Expired) Exc…" at bounding box center [705, 392] width 125 height 24
click at [643, 380] on select "Choose an option... Pending Applied Excluded (Questions) Excluded (Expired) Exc…" at bounding box center [705, 392] width 125 height 24
select select ""pending""
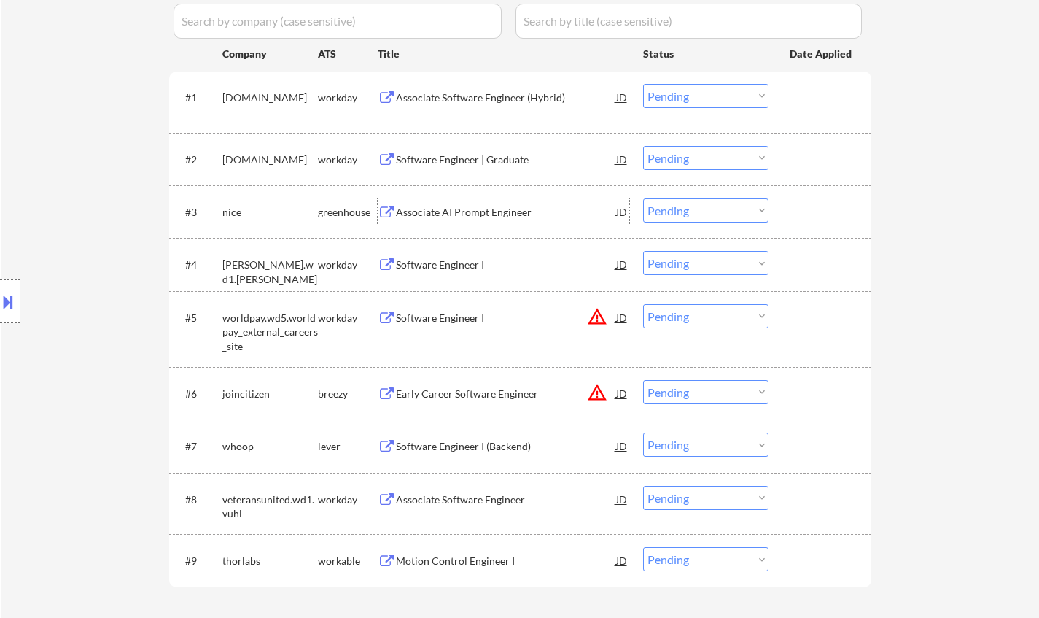
click at [468, 212] on div "Associate AI Prompt Engineer" at bounding box center [506, 212] width 220 height 15
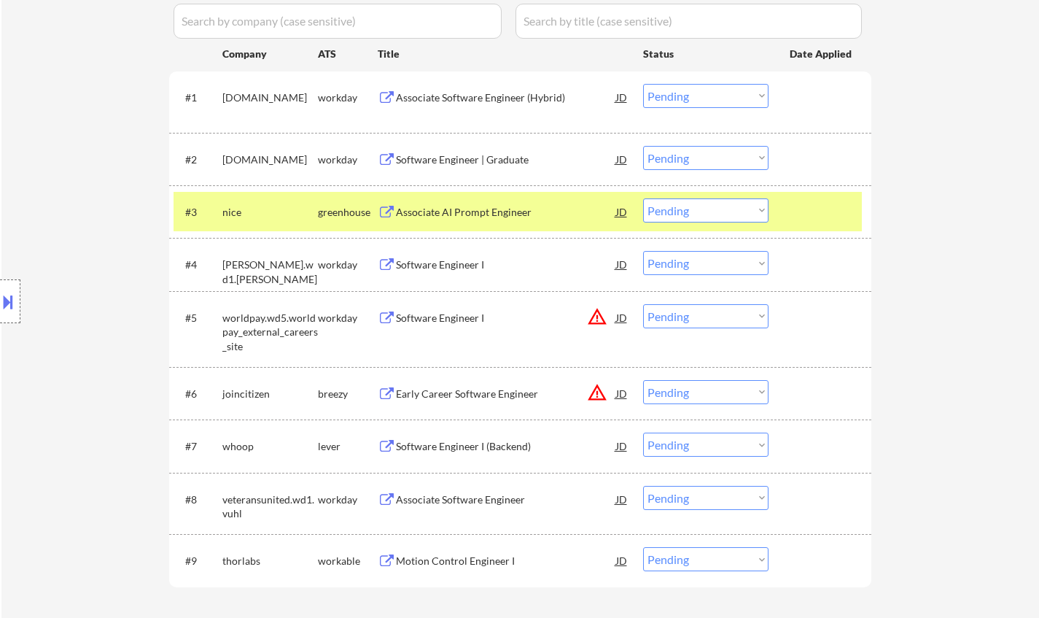
click at [10, 312] on button at bounding box center [8, 301] width 16 height 24
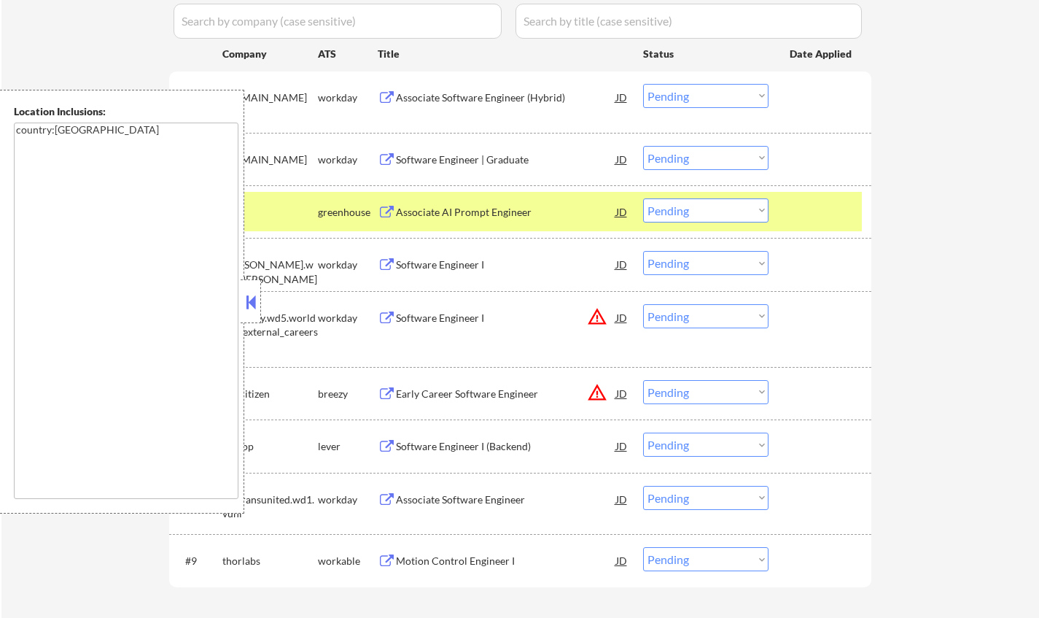
click at [254, 297] on button at bounding box center [251, 302] width 16 height 22
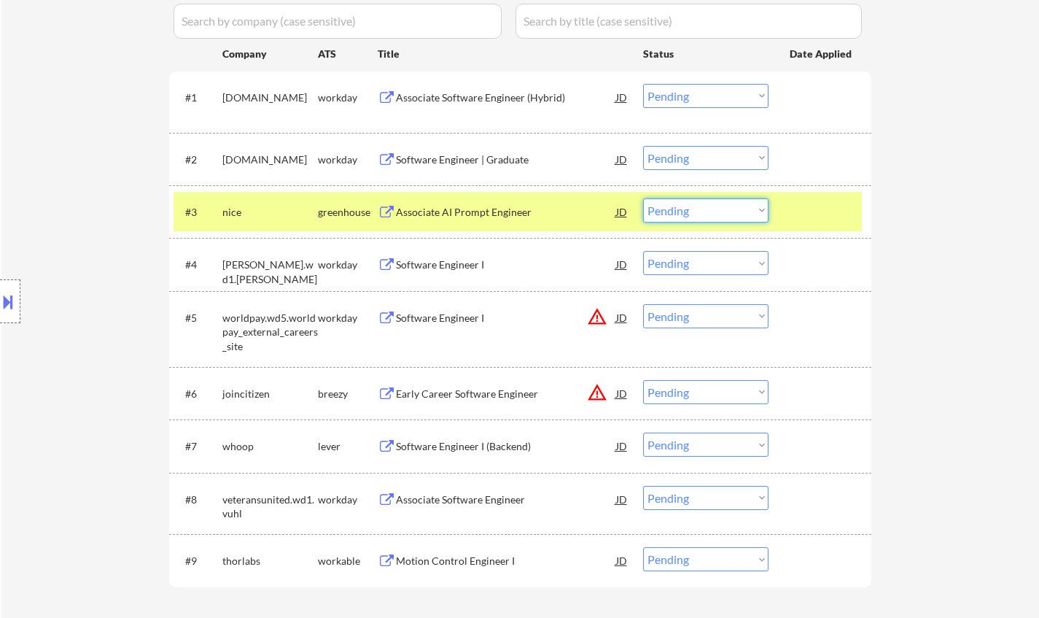
click at [699, 212] on select "Choose an option... Pending Applied Excluded (Questions) Excluded (Expired) Exc…" at bounding box center [705, 210] width 125 height 24
click at [735, 209] on select "Choose an option... Pending Applied Excluded (Questions) Excluded (Expired) Exc…" at bounding box center [705, 210] width 125 height 24
click at [643, 198] on select "Choose an option... Pending Applied Excluded (Questions) Excluded (Expired) Exc…" at bounding box center [705, 210] width 125 height 24
select select ""pending""
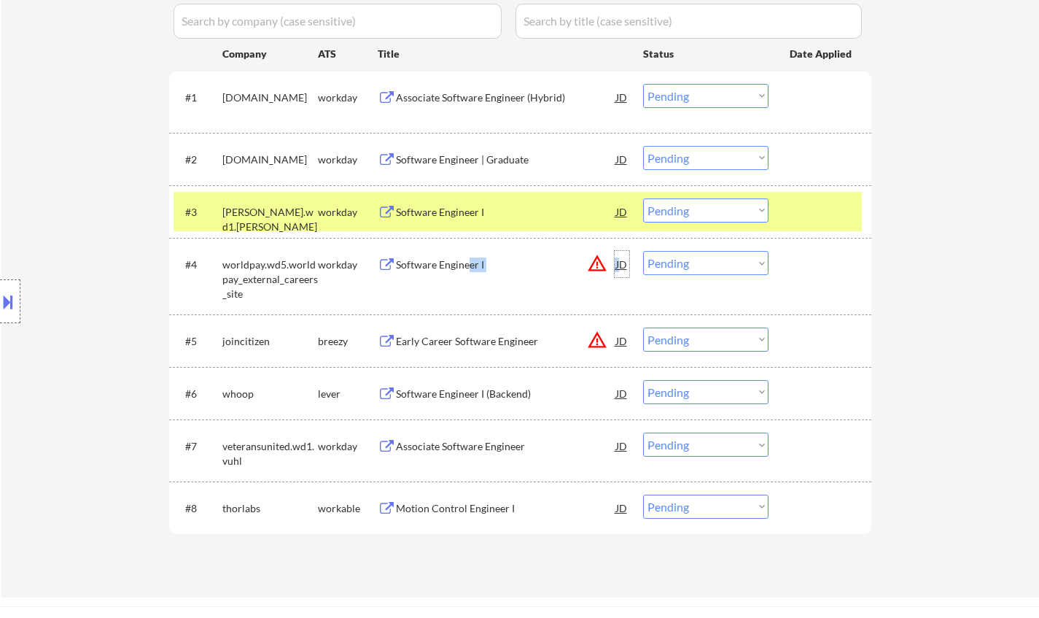
drag, startPoint x: 621, startPoint y: 269, endPoint x: 470, endPoint y: 267, distance: 151.0
click at [471, 267] on div "Software Engineer I JD warning_amber" at bounding box center [512, 264] width 233 height 26
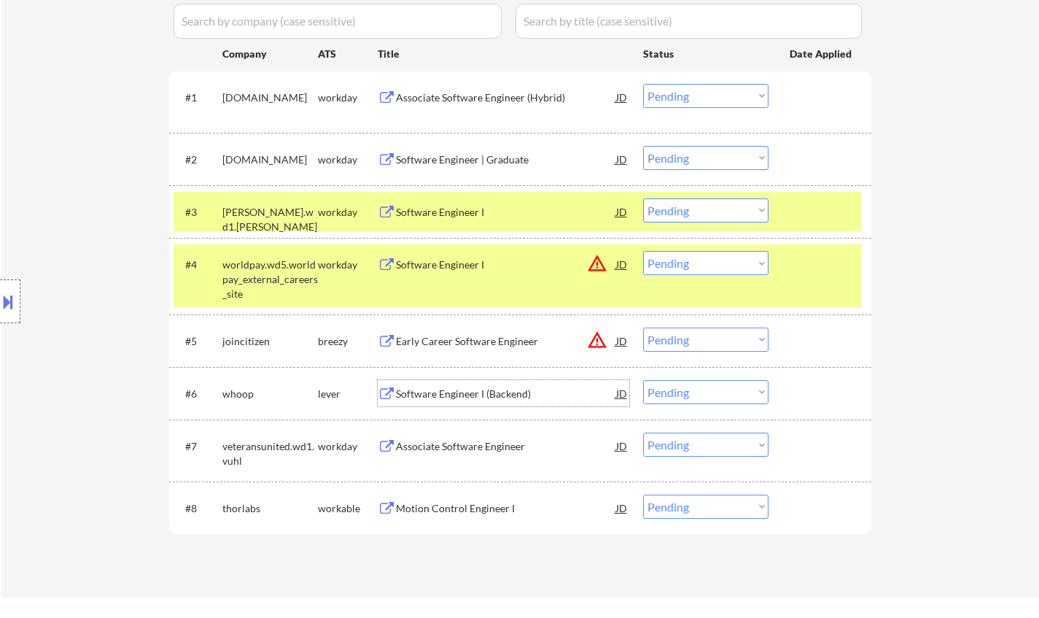
click at [467, 397] on div "Software Engineer I (Backend)" at bounding box center [506, 393] width 220 height 15
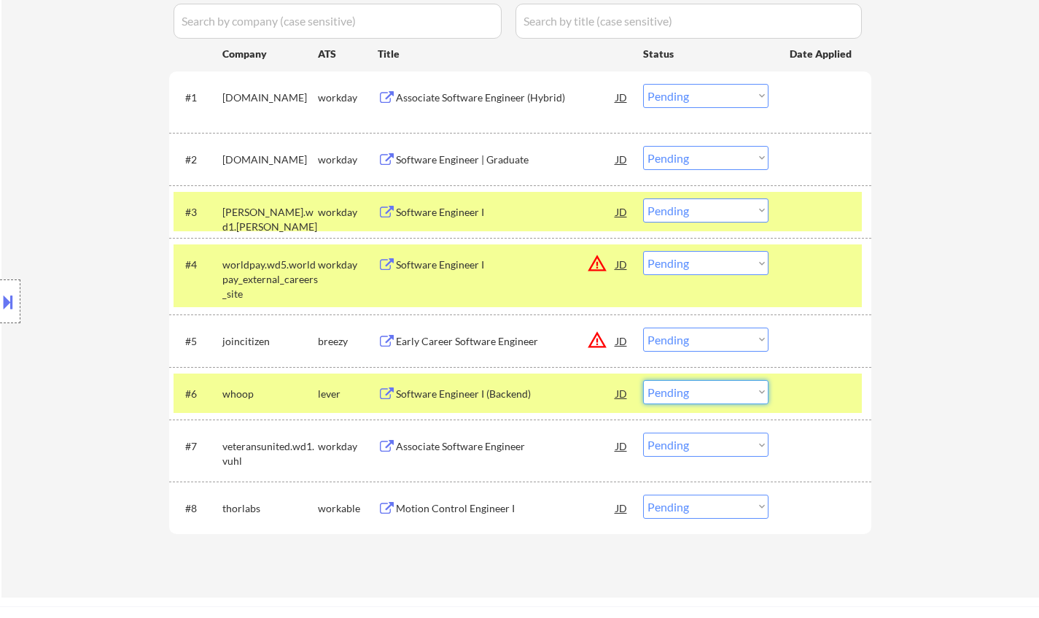
click at [698, 400] on select "Choose an option... Pending Applied Excluded (Questions) Excluded (Expired) Exc…" at bounding box center [705, 392] width 125 height 24
click at [643, 380] on select "Choose an option... Pending Applied Excluded (Questions) Excluded (Expired) Exc…" at bounding box center [705, 392] width 125 height 24
select select ""pending""
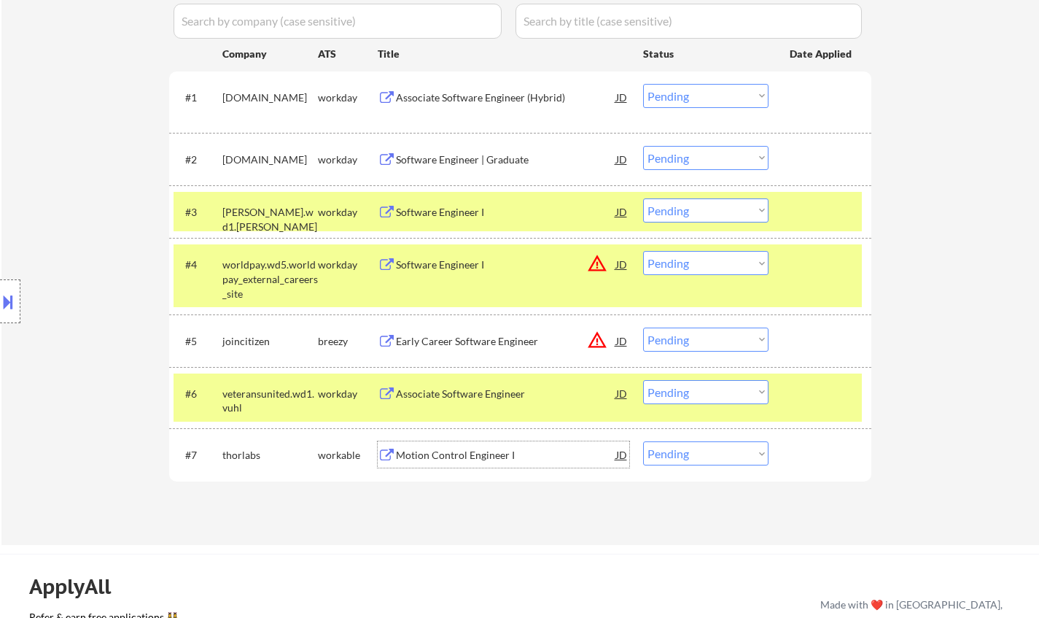
click at [458, 455] on div "Motion Control Engineer I" at bounding box center [506, 455] width 220 height 15
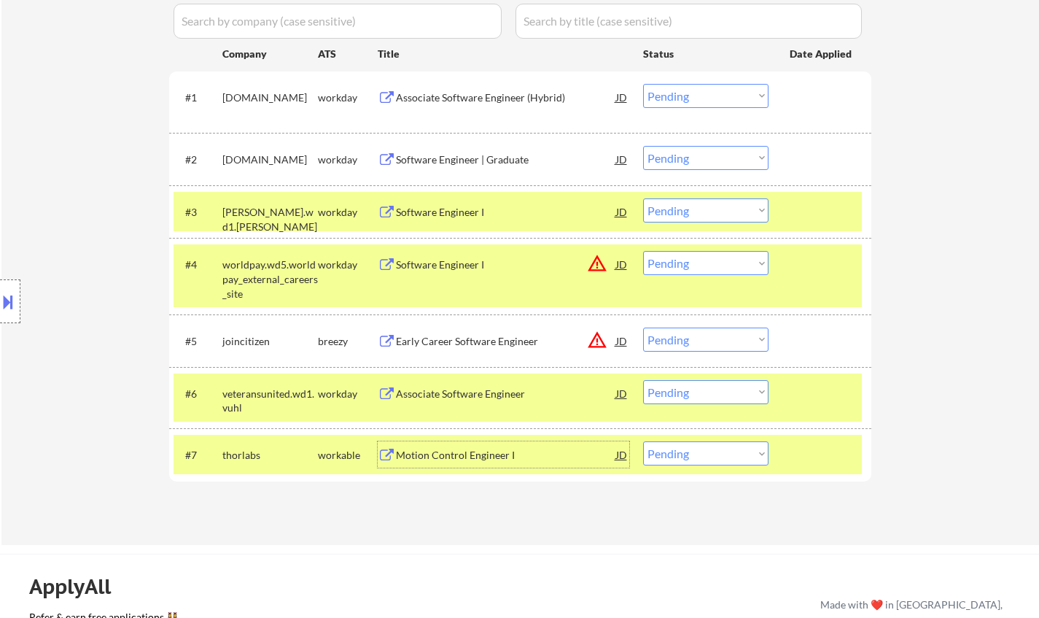
click at [712, 452] on select "Choose an option... Pending Applied Excluded (Questions) Excluded (Expired) Exc…" at bounding box center [705, 453] width 125 height 24
select select ""applied""
click at [643, 441] on select "Choose an option... Pending Applied Excluded (Questions) Excluded (Expired) Exc…" at bounding box center [705, 453] width 125 height 24
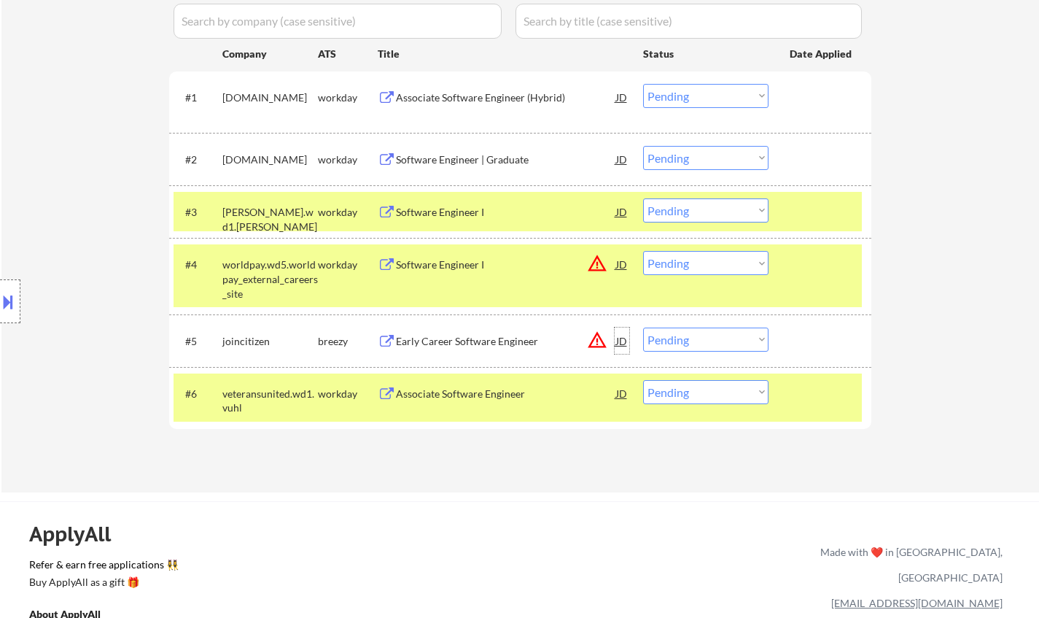
click at [625, 343] on div "JD" at bounding box center [622, 340] width 15 height 26
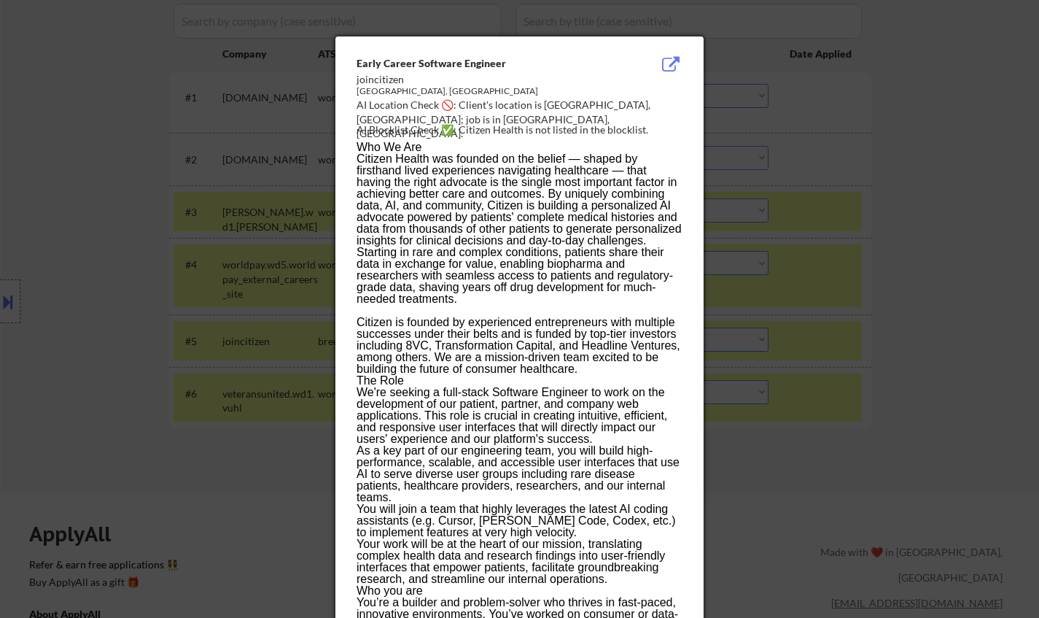
click at [788, 389] on div at bounding box center [519, 309] width 1039 height 618
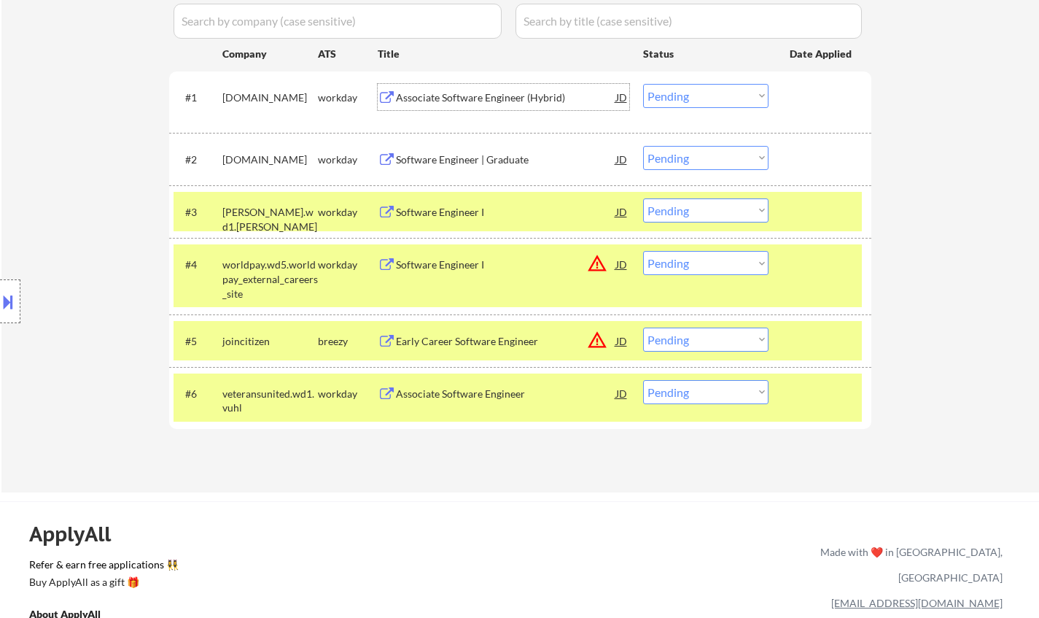
click at [473, 101] on div "Associate Software Engineer (Hybrid)" at bounding box center [506, 97] width 220 height 15
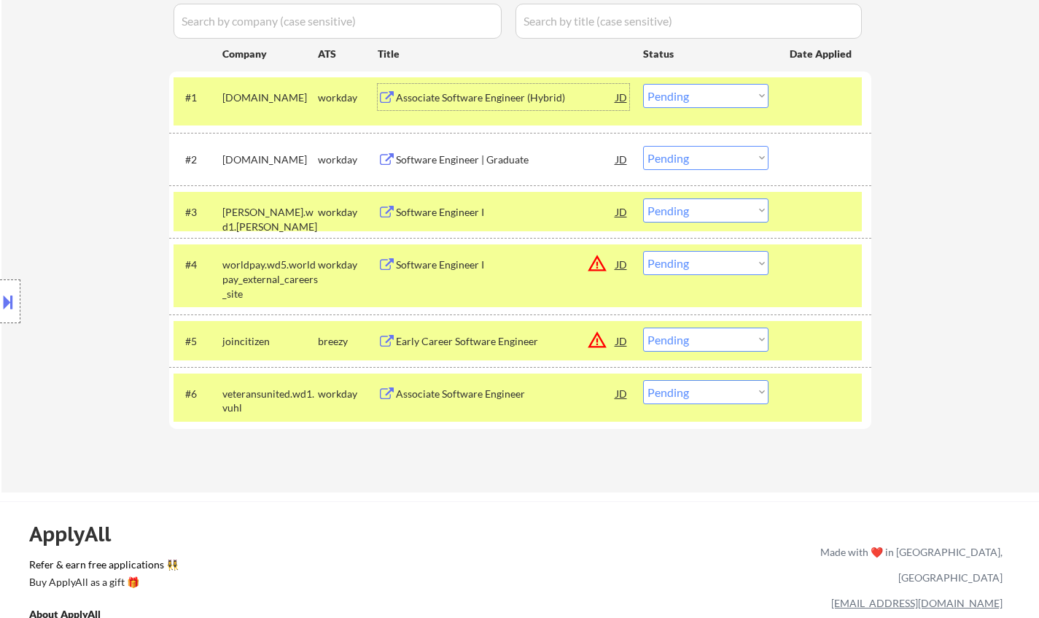
drag, startPoint x: 731, startPoint y: 92, endPoint x: 736, endPoint y: 101, distance: 10.5
click at [731, 92] on select "Choose an option... Pending Applied Excluded (Questions) Excluded (Expired) Exc…" at bounding box center [705, 96] width 125 height 24
click at [643, 84] on select "Choose an option... Pending Applied Excluded (Questions) Excluded (Expired) Exc…" at bounding box center [705, 96] width 125 height 24
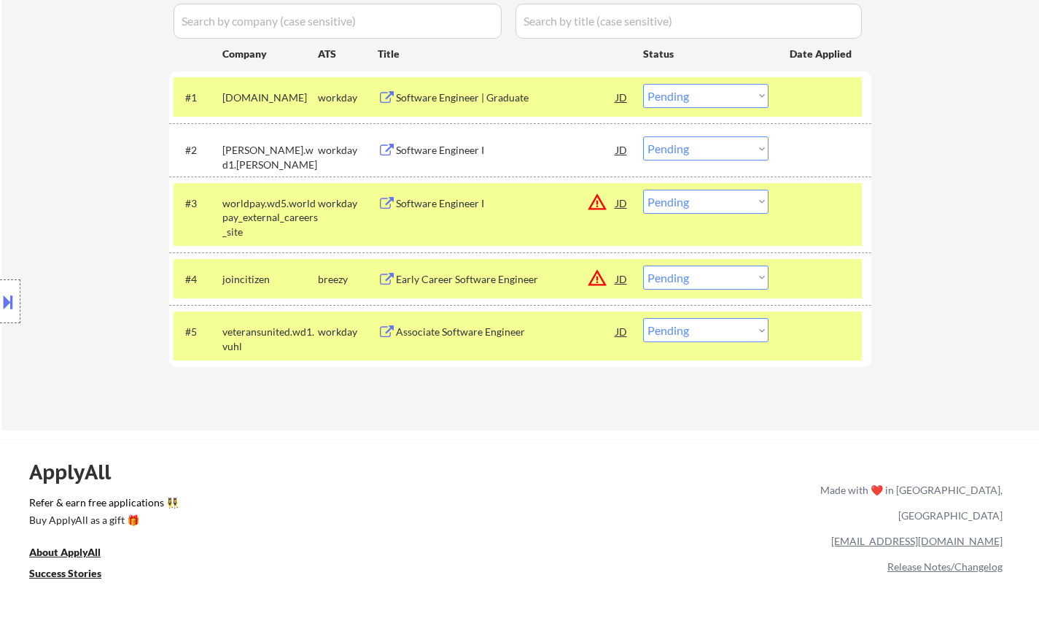
click at [464, 81] on div "#1 thales.wd3.careers workday Software Engineer | Graduate JD Choose an option.…" at bounding box center [518, 96] width 688 height 39
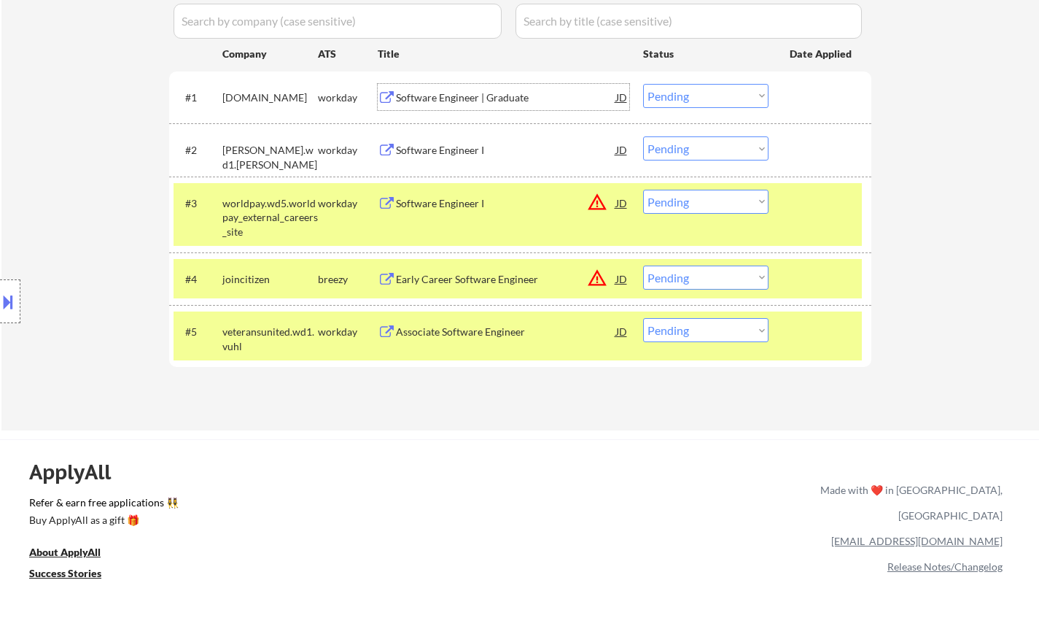
click at [467, 90] on div "Software Engineer | Graduate" at bounding box center [506, 97] width 220 height 26
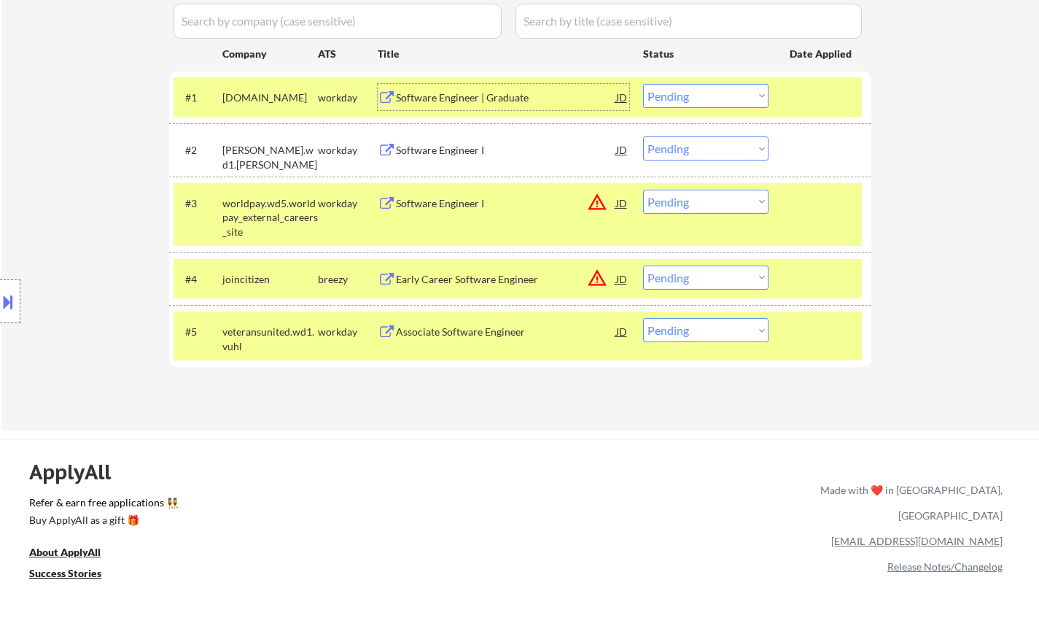
click at [480, 90] on div "Software Engineer | Graduate" at bounding box center [506, 97] width 220 height 26
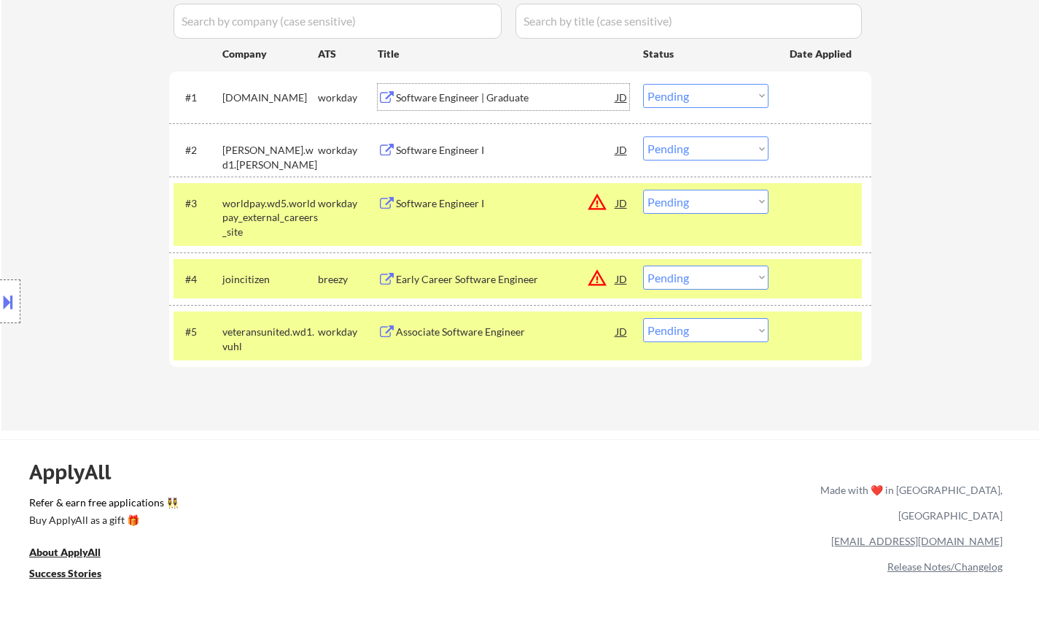
drag, startPoint x: 696, startPoint y: 92, endPoint x: 691, endPoint y: 107, distance: 16.1
click at [696, 92] on select "Choose an option... Pending Applied Excluded (Questions) Excluded (Expired) Exc…" at bounding box center [705, 96] width 125 height 24
click at [643, 84] on select "Choose an option... Pending Applied Excluded (Questions) Excluded (Expired) Exc…" at bounding box center [705, 96] width 125 height 24
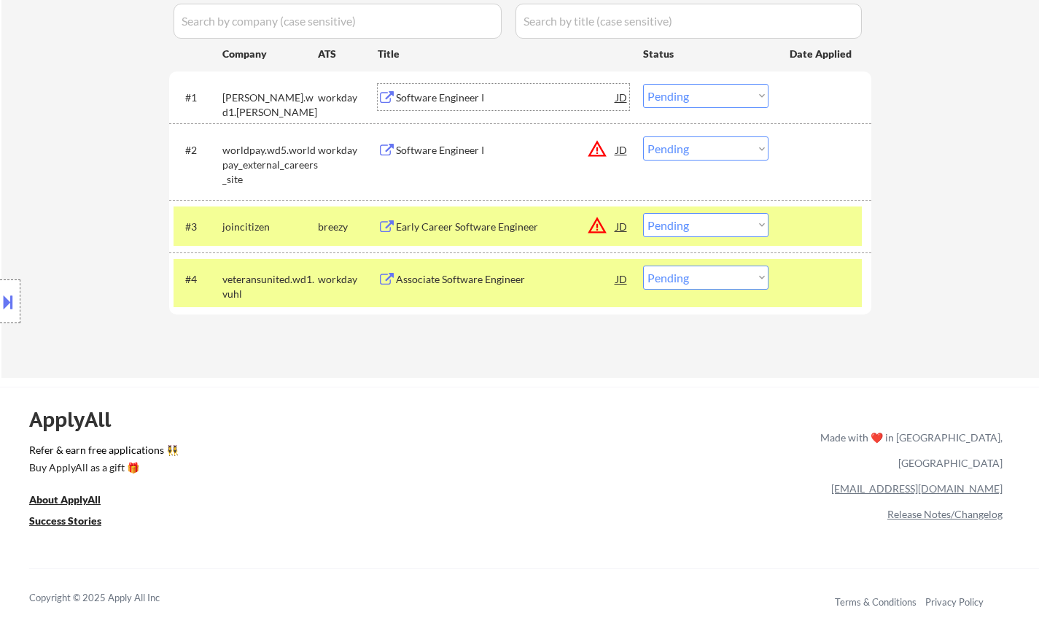
click at [416, 91] on div "Software Engineer I" at bounding box center [506, 97] width 220 height 15
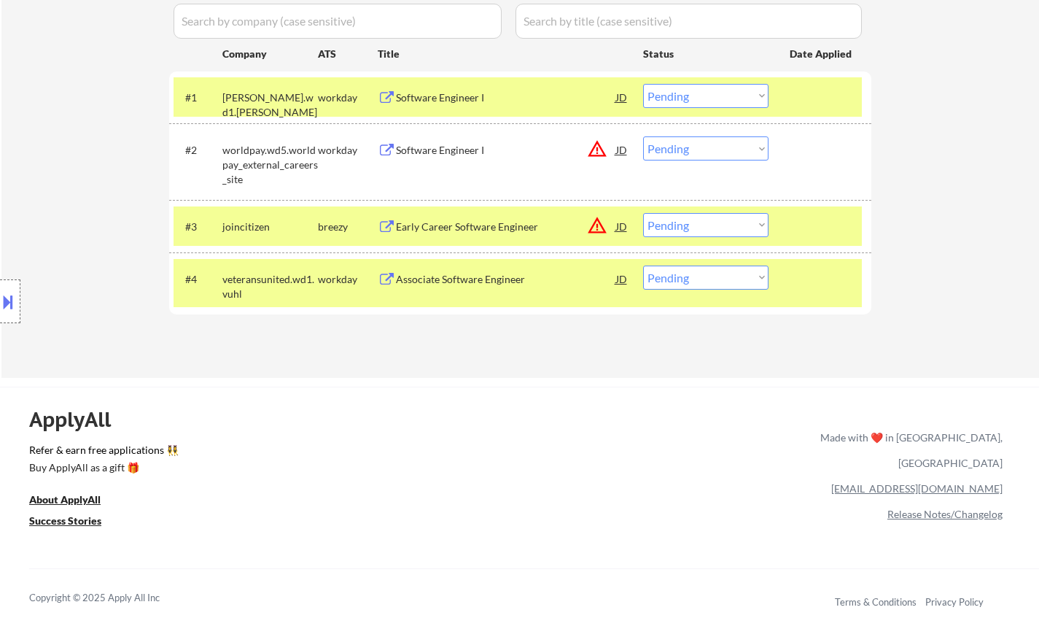
click at [0, 303] on button at bounding box center [8, 301] width 16 height 24
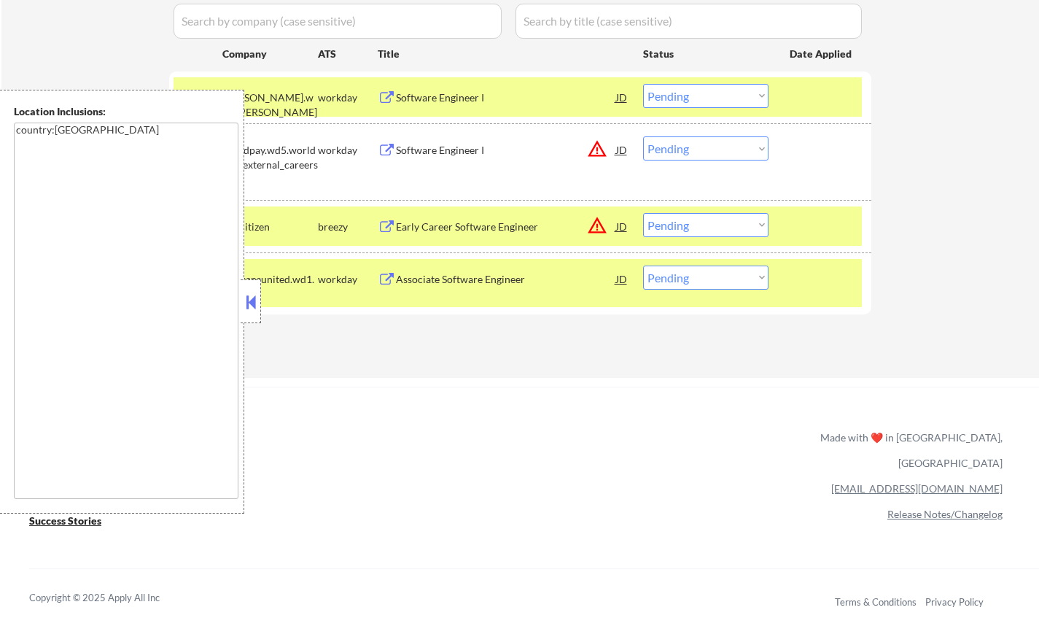
click at [249, 304] on button at bounding box center [251, 302] width 16 height 22
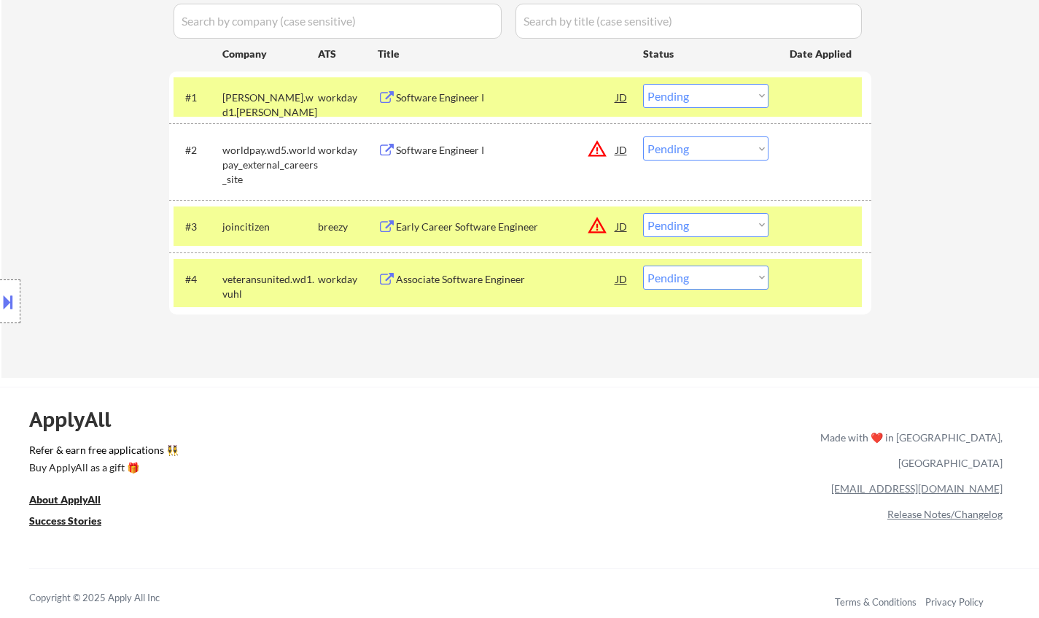
click at [677, 103] on select "Choose an option... Pending Applied Excluded (Questions) Excluded (Expired) Exc…" at bounding box center [705, 96] width 125 height 24
click at [643, 84] on select "Choose an option... Pending Applied Excluded (Questions) Excluded (Expired) Exc…" at bounding box center [705, 96] width 125 height 24
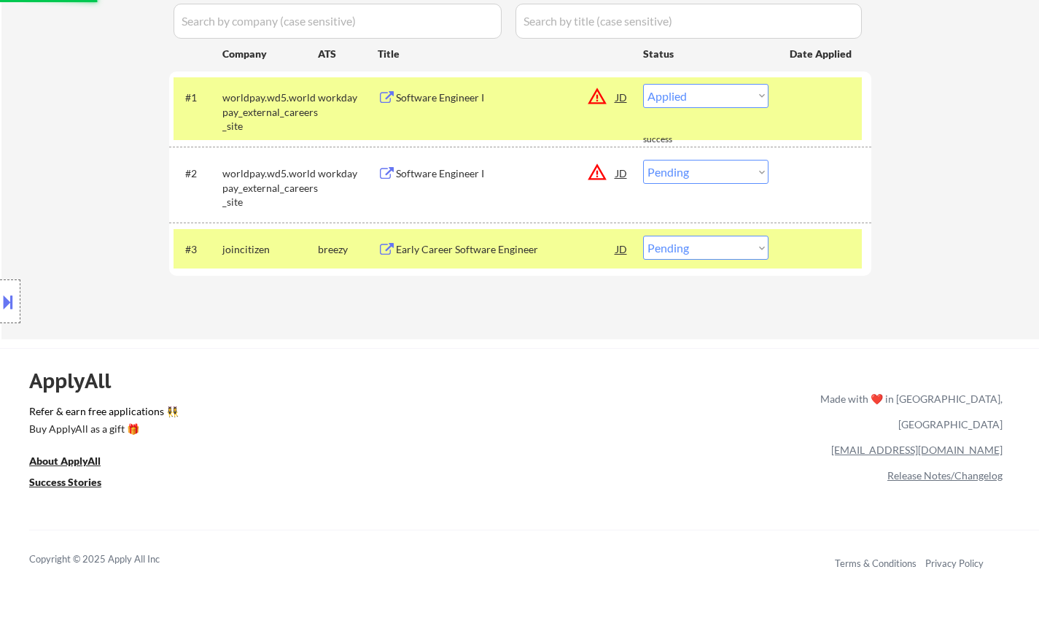
select select ""pending""
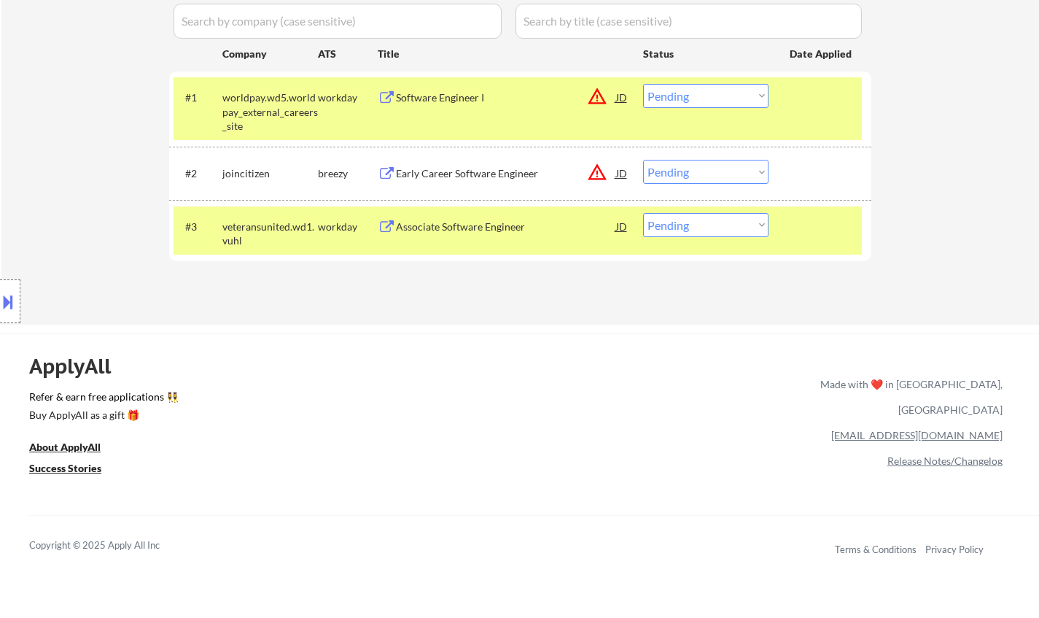
click at [465, 174] on div "Early Career Software Engineer" at bounding box center [506, 173] width 220 height 15
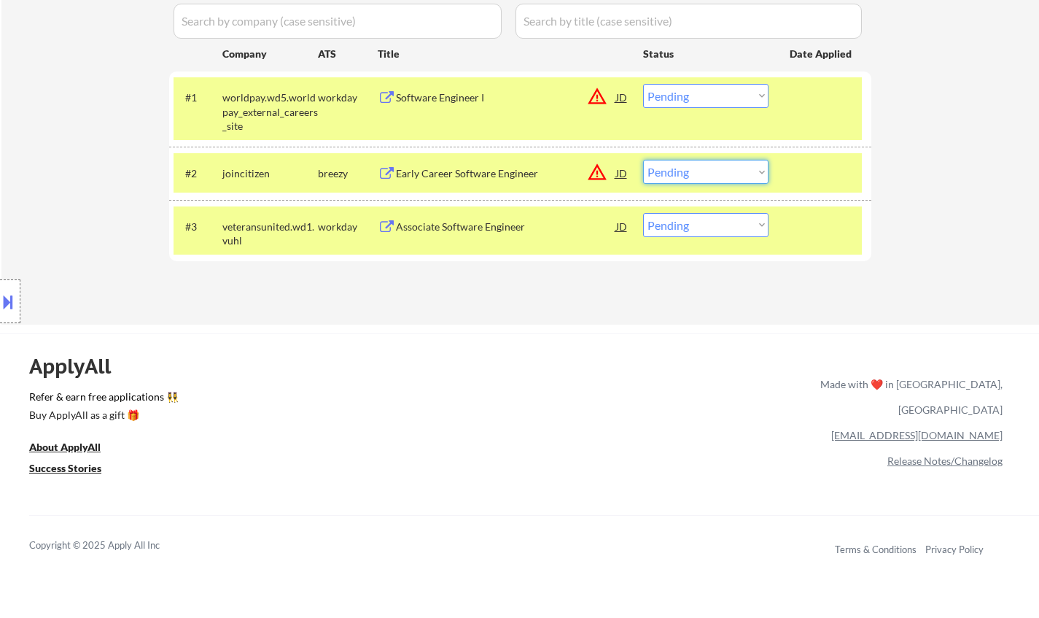
click at [694, 166] on select "Choose an option... Pending Applied Excluded (Questions) Excluded (Expired) Exc…" at bounding box center [705, 172] width 125 height 24
click at [643, 160] on select "Choose an option... Pending Applied Excluded (Questions) Excluded (Expired) Exc…" at bounding box center [705, 172] width 125 height 24
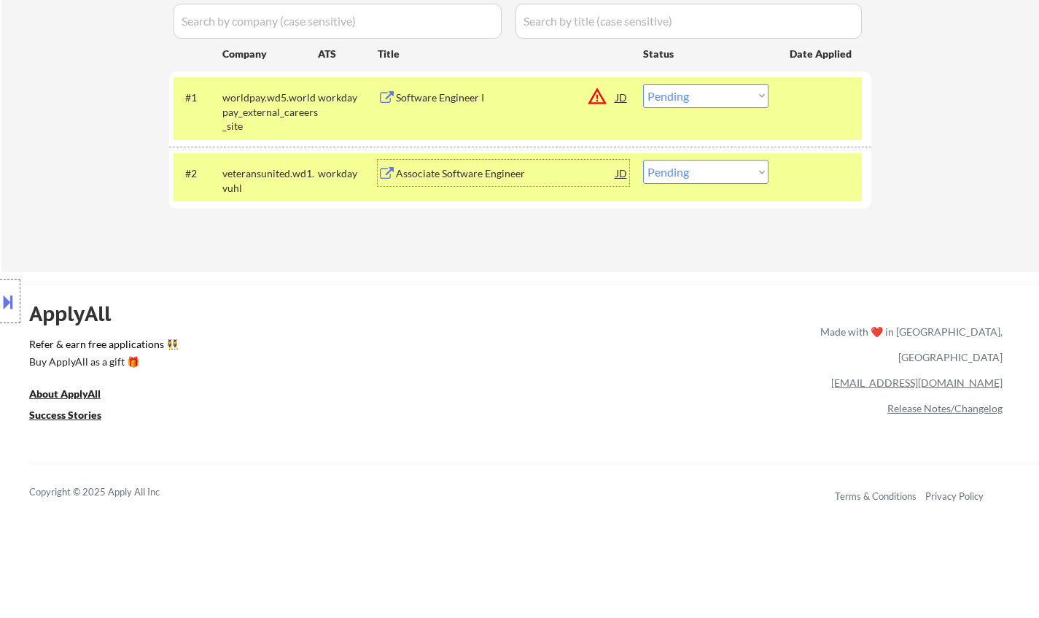
click at [486, 168] on div "Associate Software Engineer" at bounding box center [506, 173] width 220 height 15
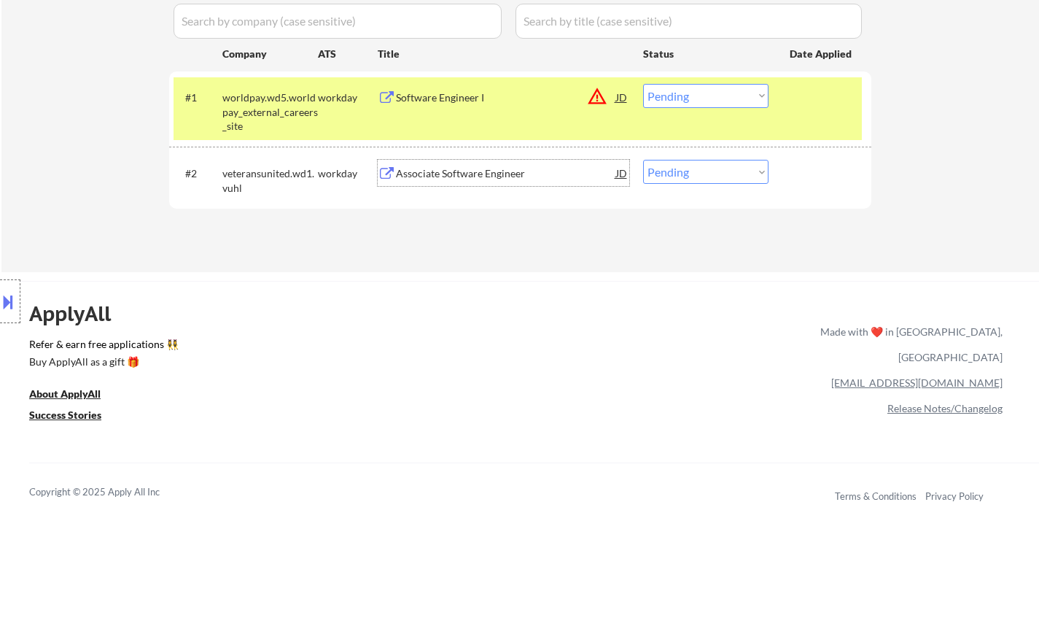
drag, startPoint x: 697, startPoint y: 171, endPoint x: 708, endPoint y: 182, distance: 15.0
click at [697, 171] on select "Choose an option... Pending Applied Excluded (Questions) Excluded (Expired) Exc…" at bounding box center [705, 172] width 125 height 24
select select ""applied""
click at [643, 160] on select "Choose an option... Pending Applied Excluded (Questions) Excluded (Expired) Exc…" at bounding box center [705, 172] width 125 height 24
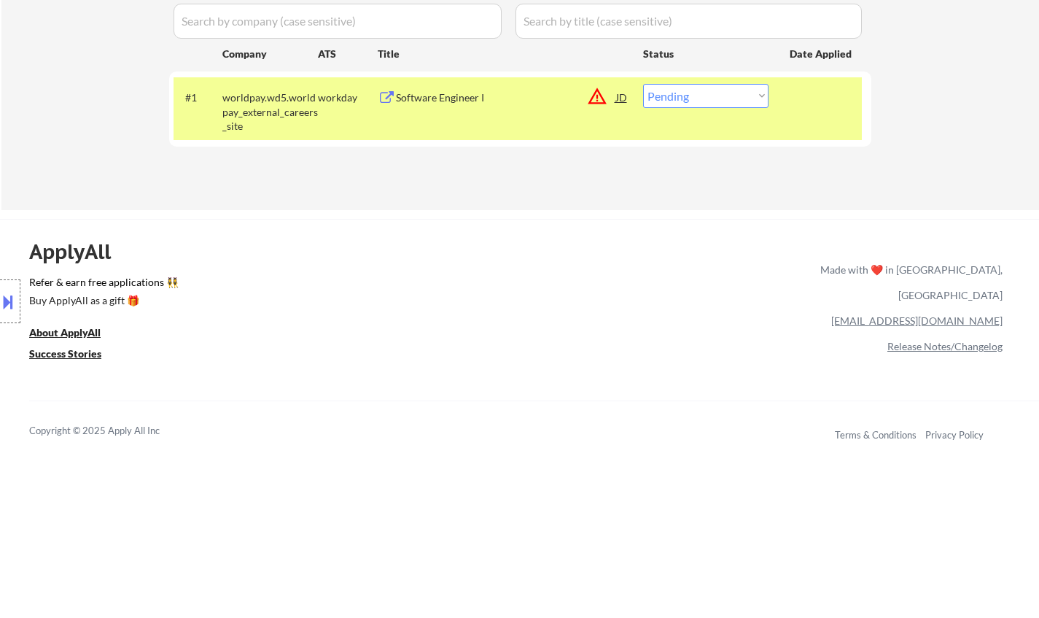
click at [429, 91] on div "Software Engineer I" at bounding box center [506, 97] width 220 height 15
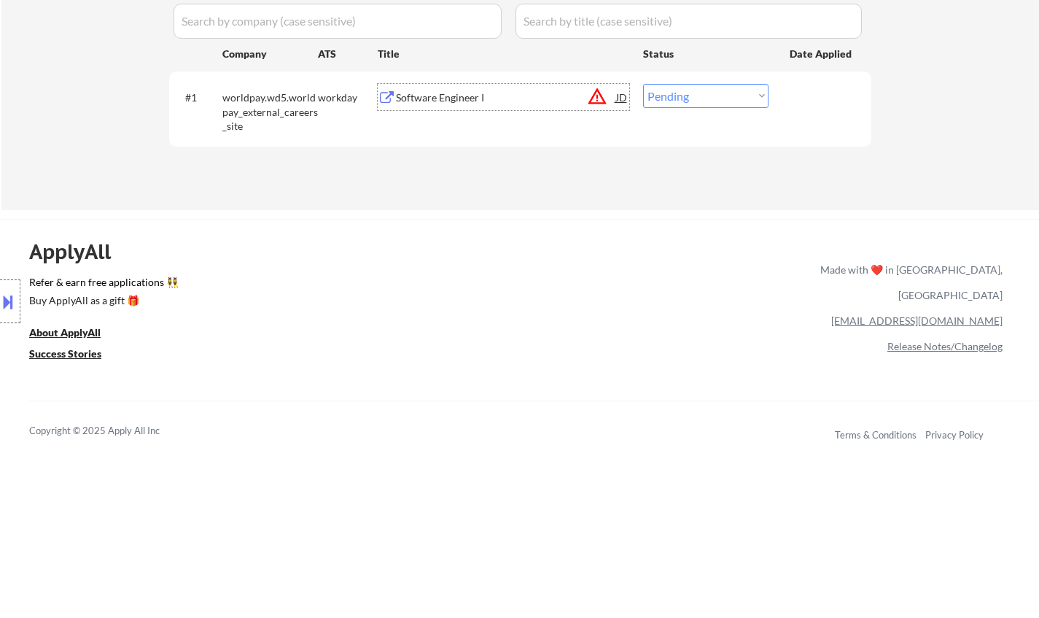
click at [685, 100] on select "Choose an option... Pending Applied Excluded (Questions) Excluded (Expired) Exc…" at bounding box center [705, 96] width 125 height 24
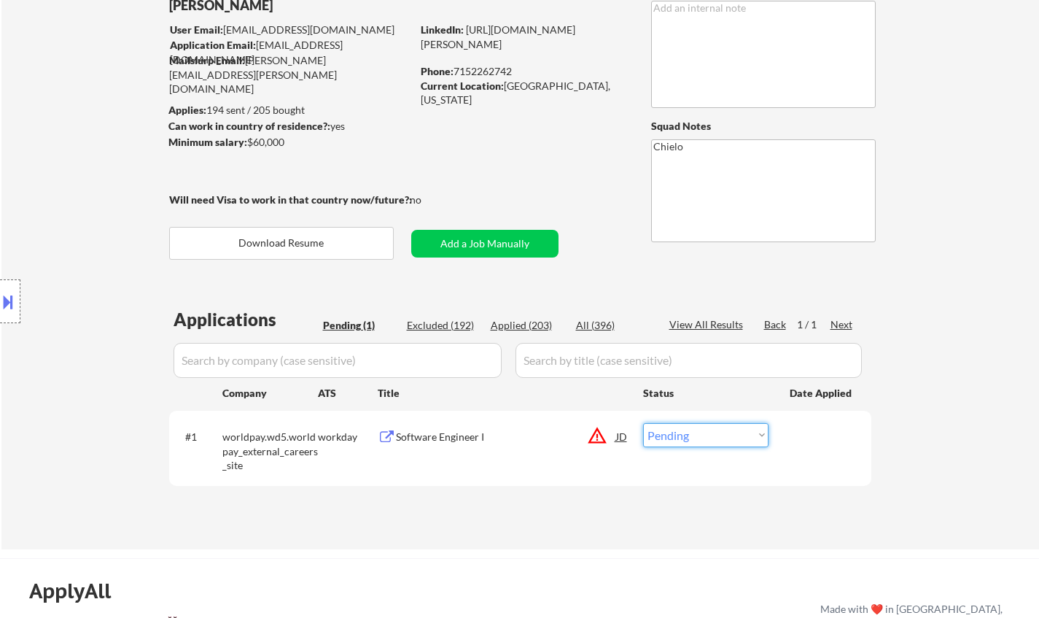
scroll to position [73, 0]
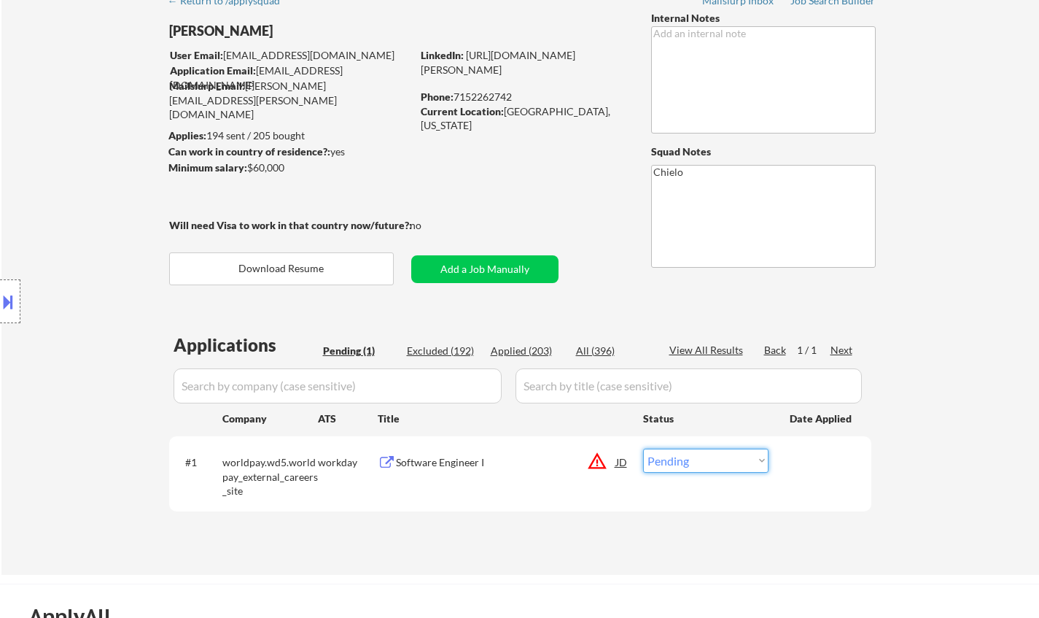
drag, startPoint x: 723, startPoint y: 463, endPoint x: 715, endPoint y: 467, distance: 9.5
click at [723, 465] on select "Choose an option... Pending Applied Excluded (Questions) Excluded (Expired) Exc…" at bounding box center [705, 460] width 125 height 24
select select ""excluded""
click at [643, 448] on select "Choose an option... Pending Applied Excluded (Questions) Excluded (Expired) Exc…" at bounding box center [705, 460] width 125 height 24
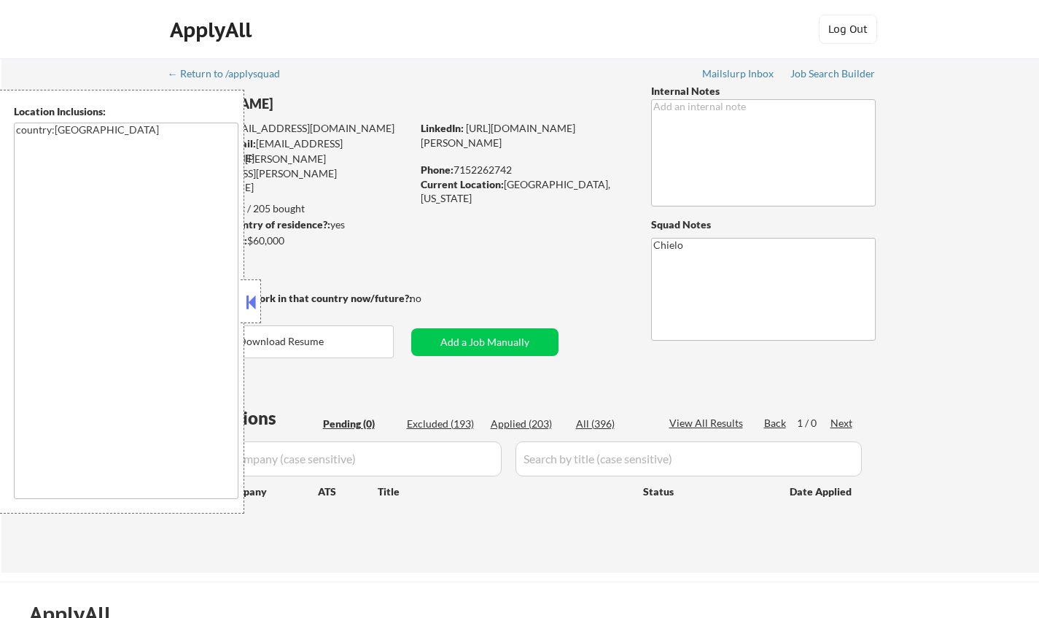
click at [526, 414] on div "Applications Pending (0) Excluded (193) Applied (203) All (396) View All Result…" at bounding box center [520, 474] width 702 height 139
click at [524, 424] on div "Applied (203)" at bounding box center [527, 423] width 73 height 15
select select ""applied""
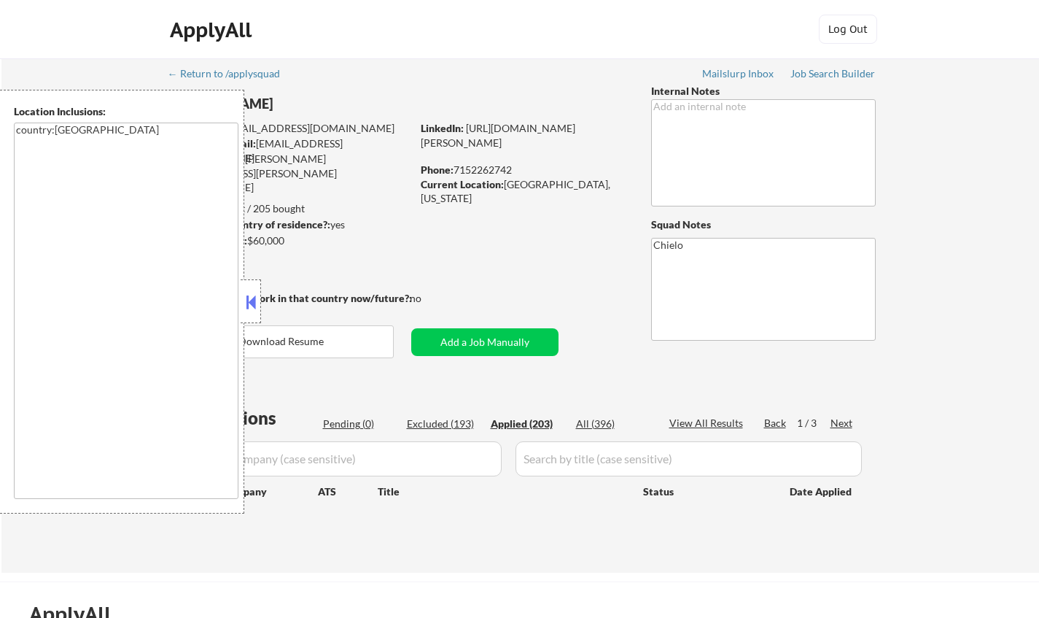
select select ""applied""
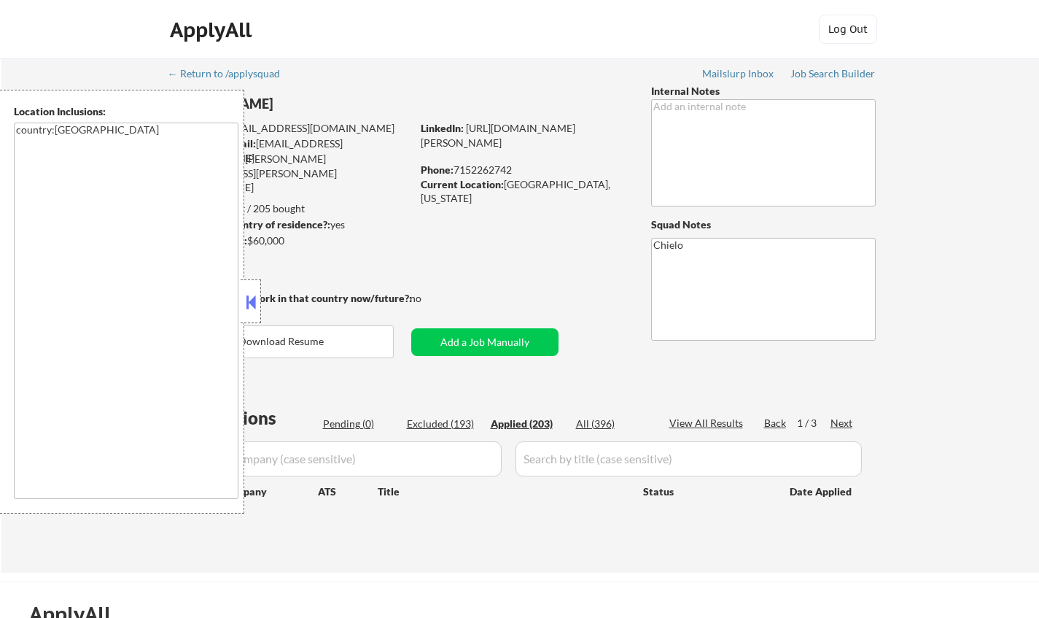
select select ""applied""
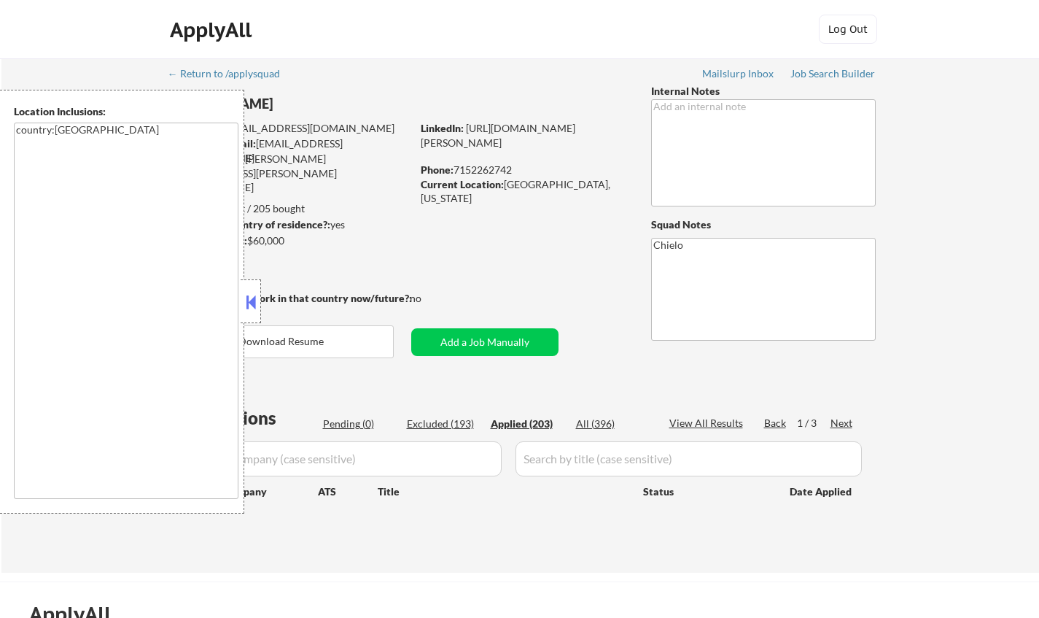
select select ""applied""
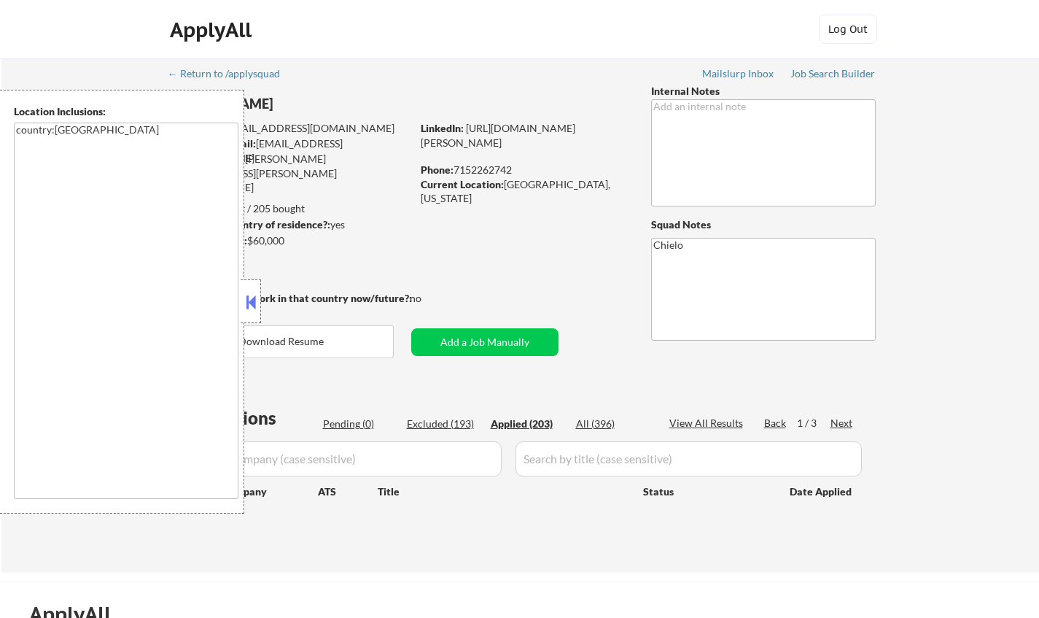
select select ""applied""
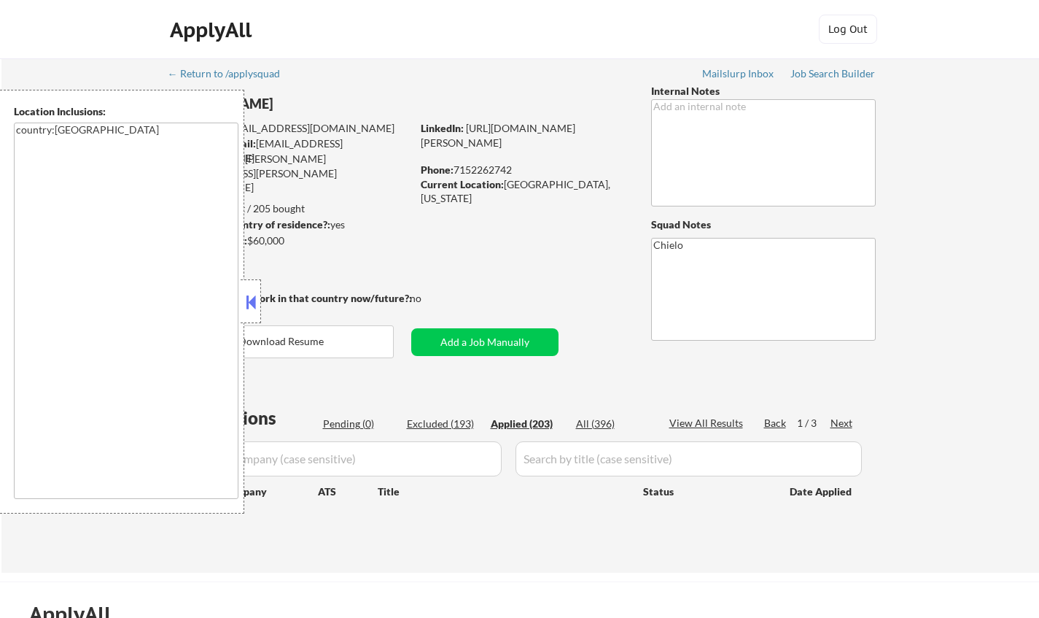
select select ""applied""
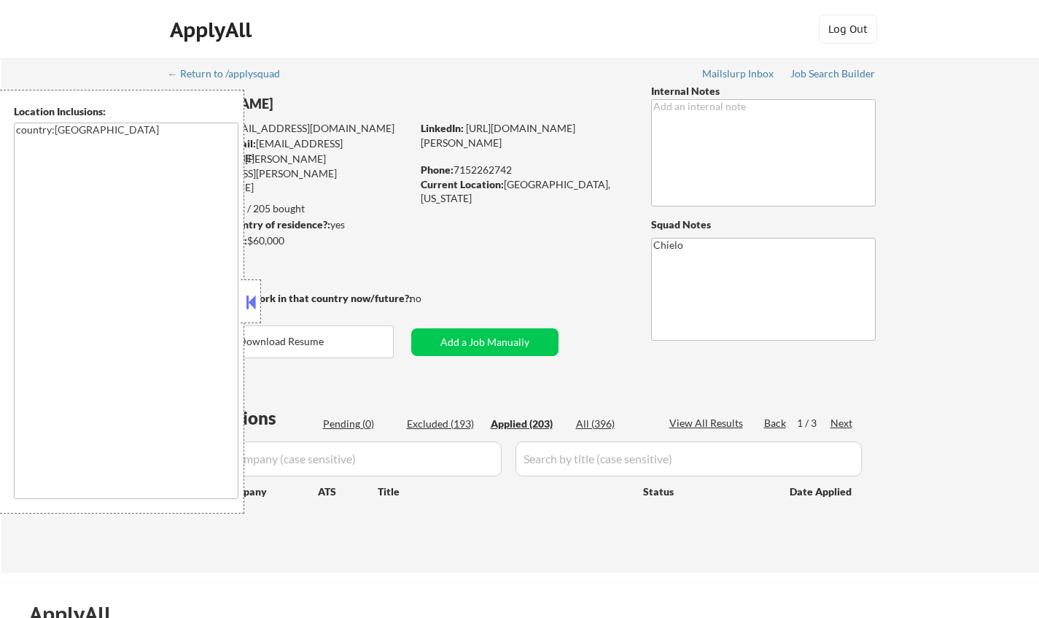
select select ""applied""
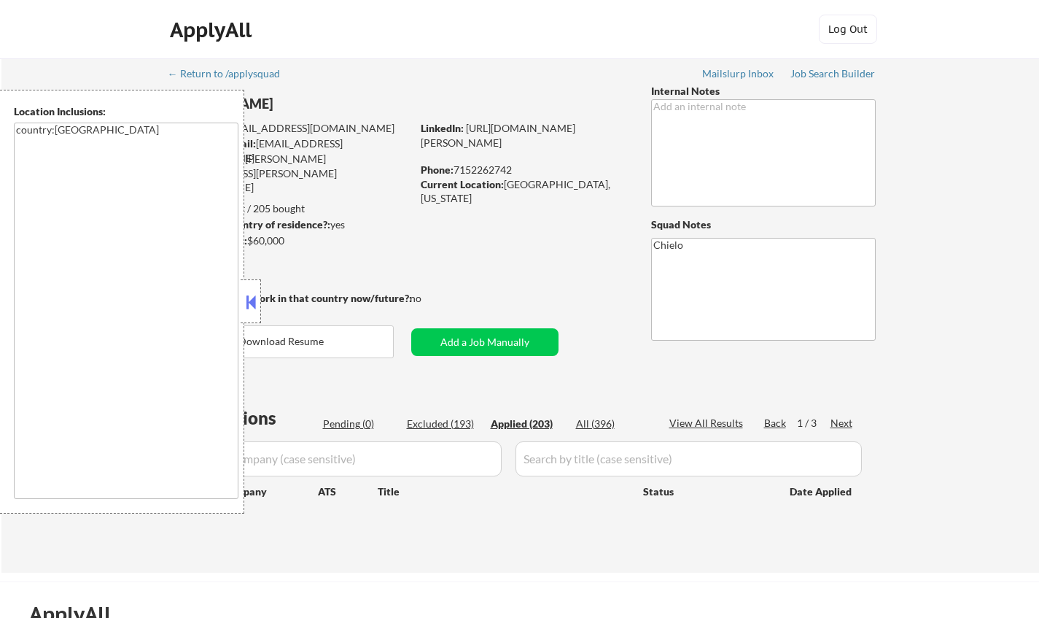
select select ""applied""
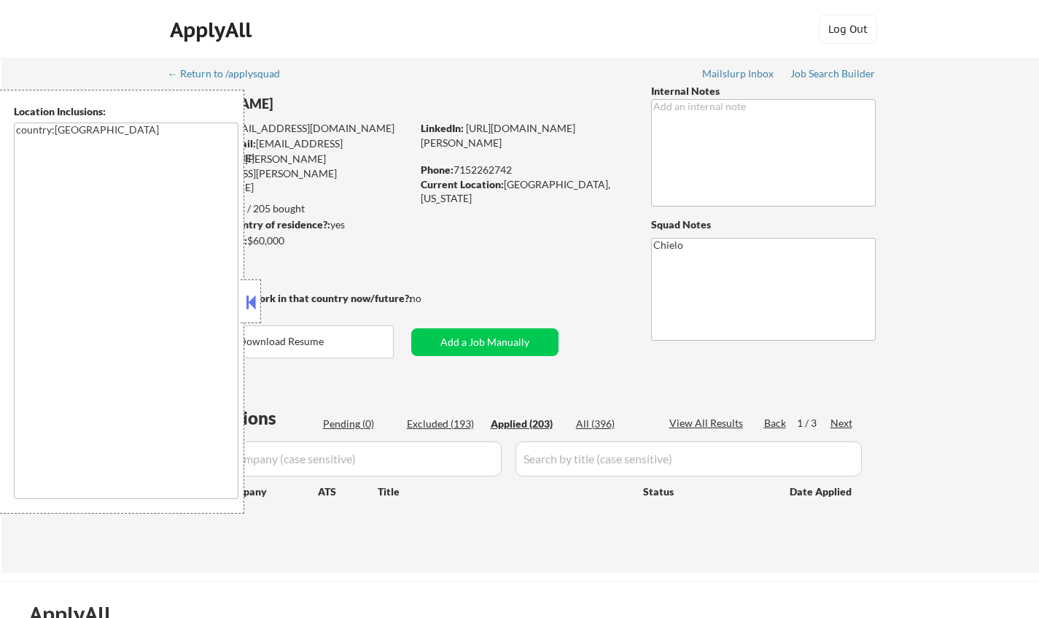
select select ""applied""
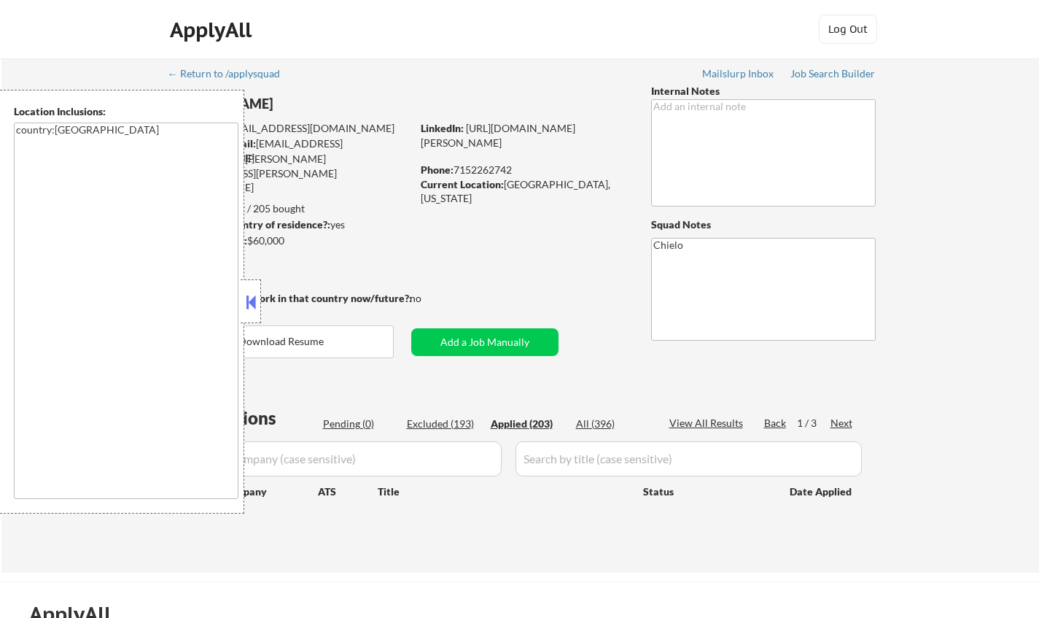
select select ""applied""
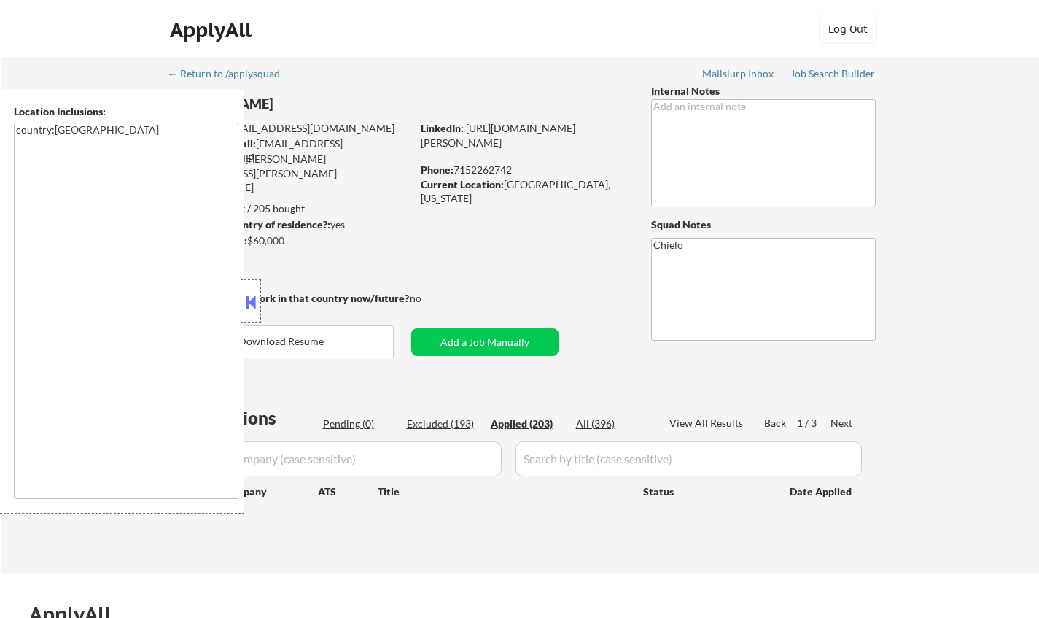
select select ""applied""
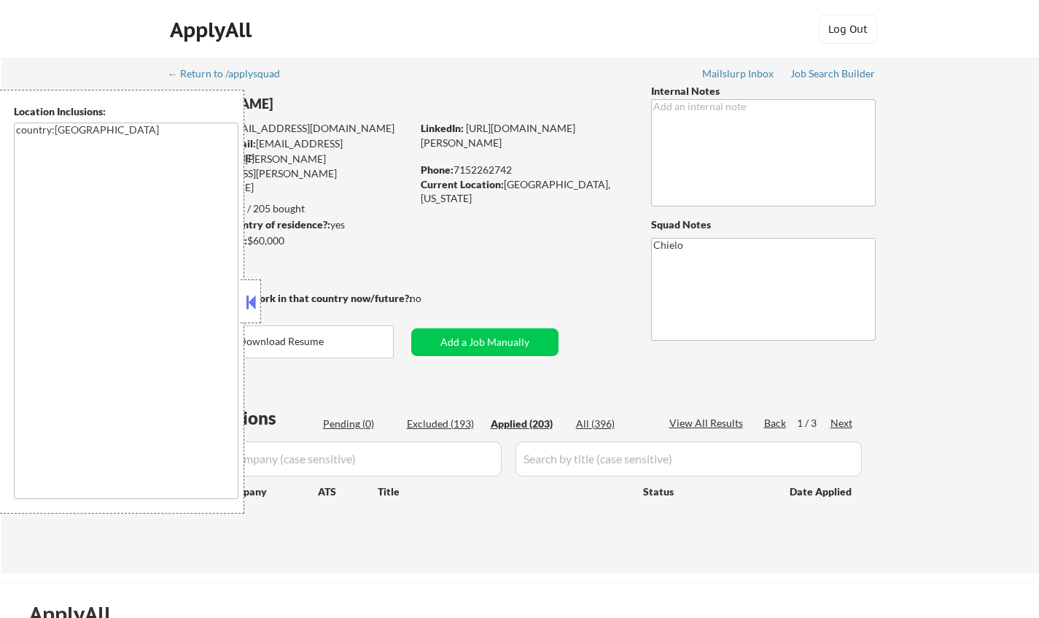
select select ""applied""
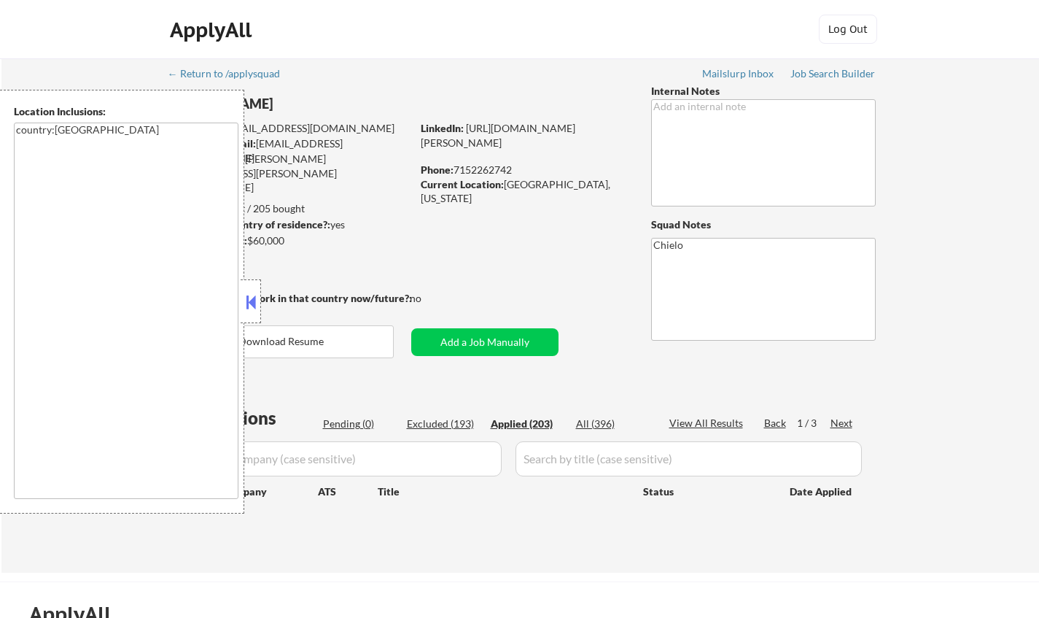
select select ""applied""
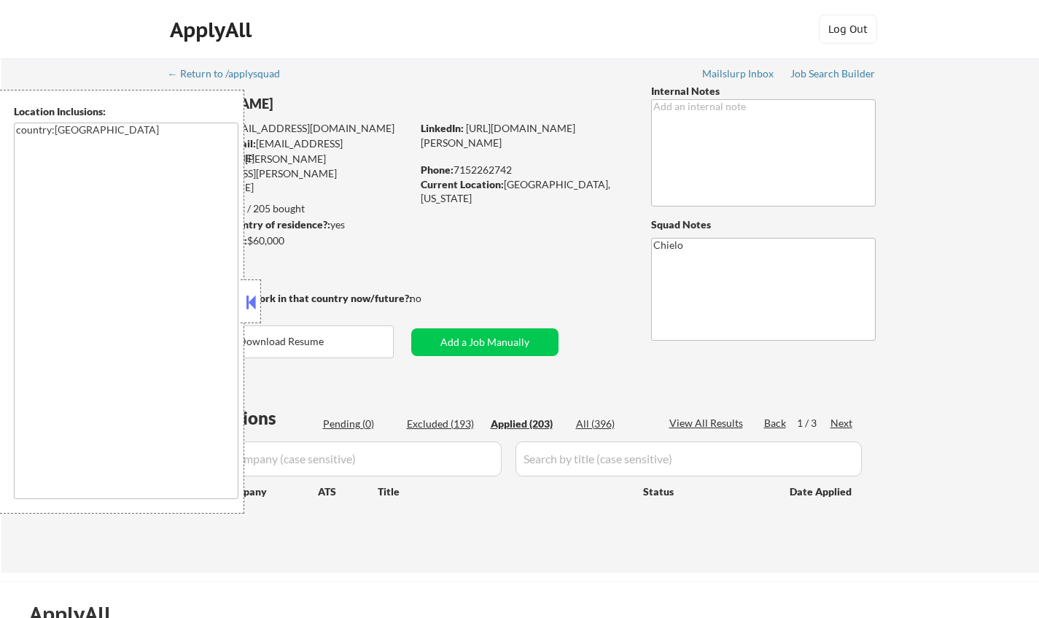
select select ""applied""
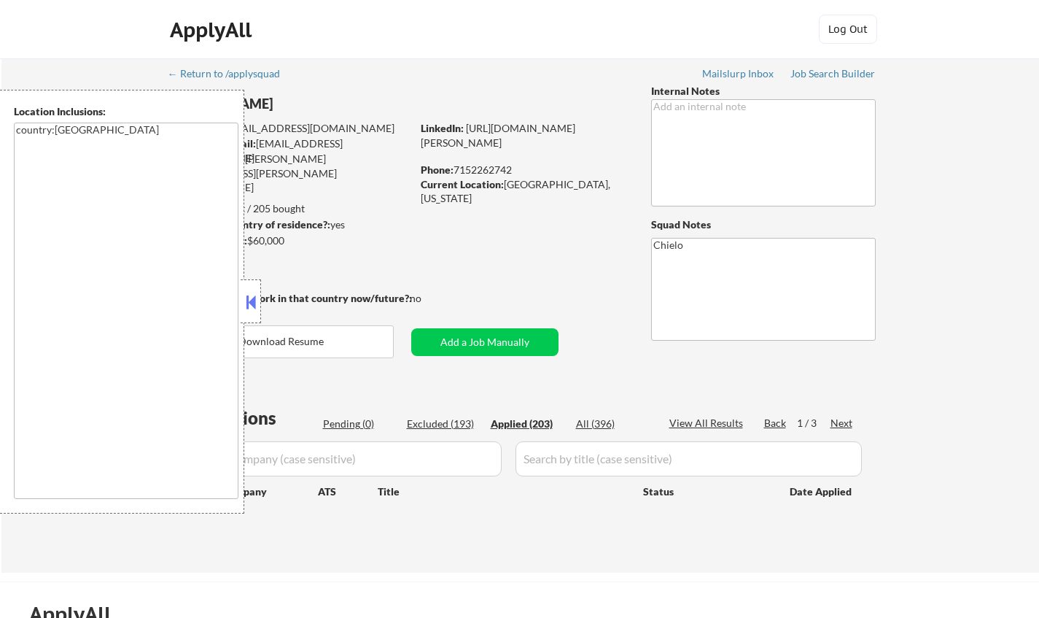
select select ""applied""
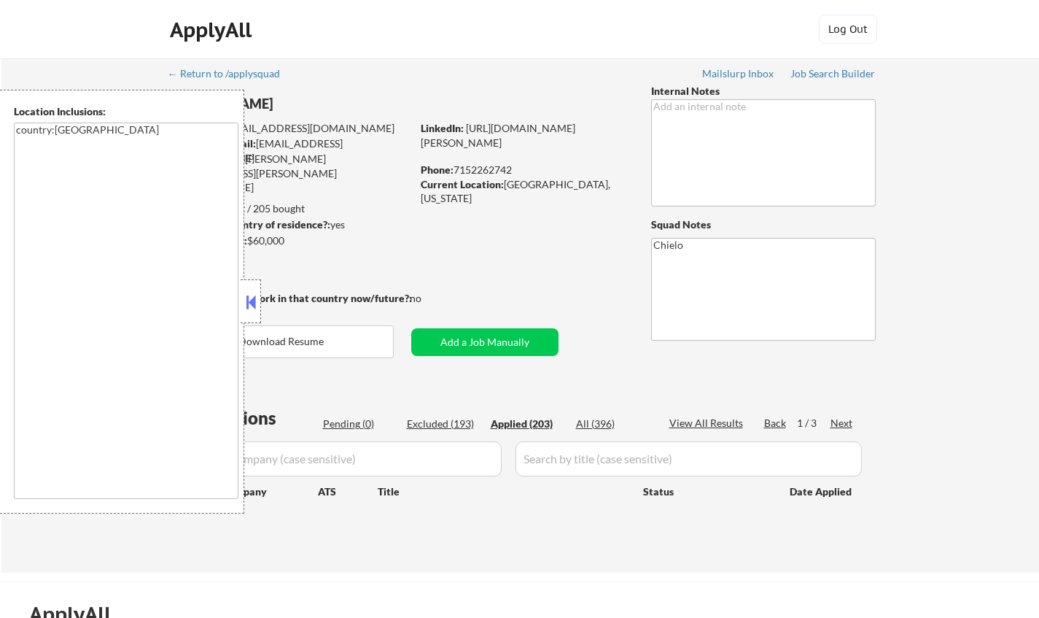
select select ""applied""
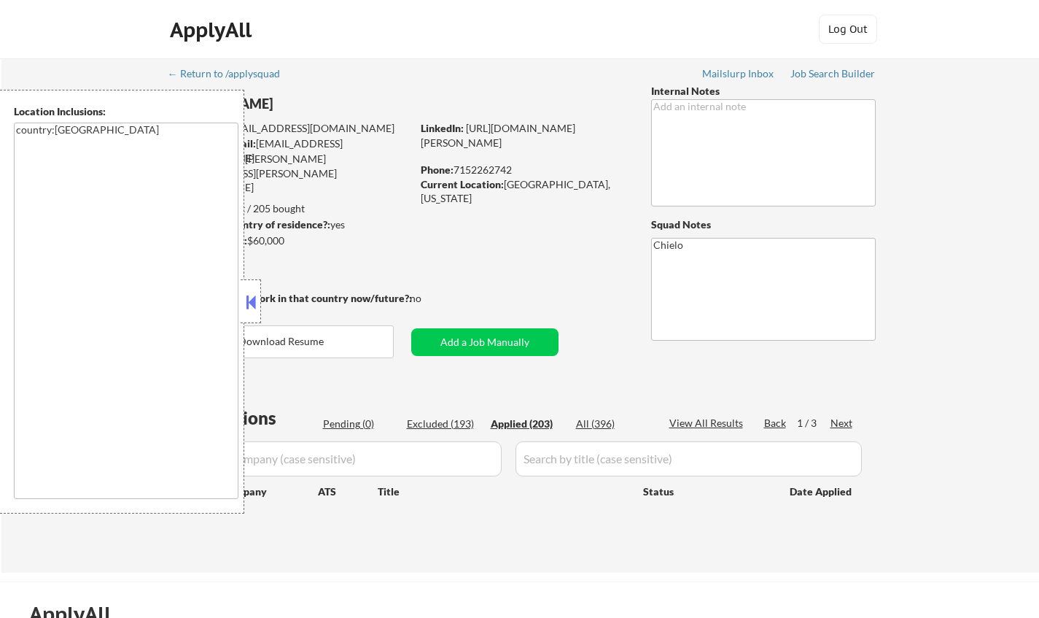
select select ""applied""
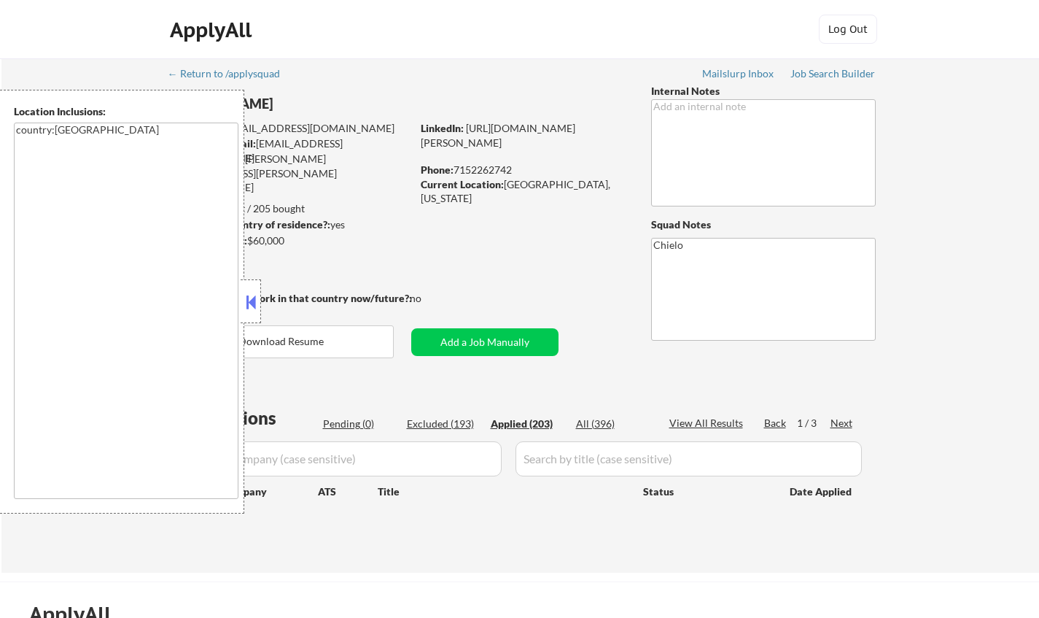
select select ""applied""
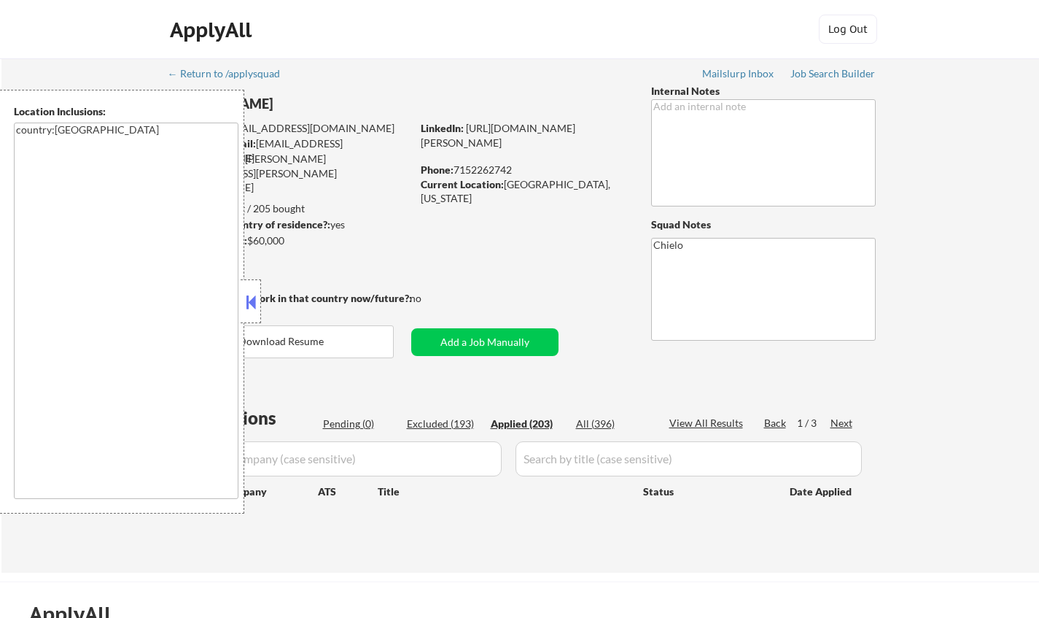
select select ""applied""
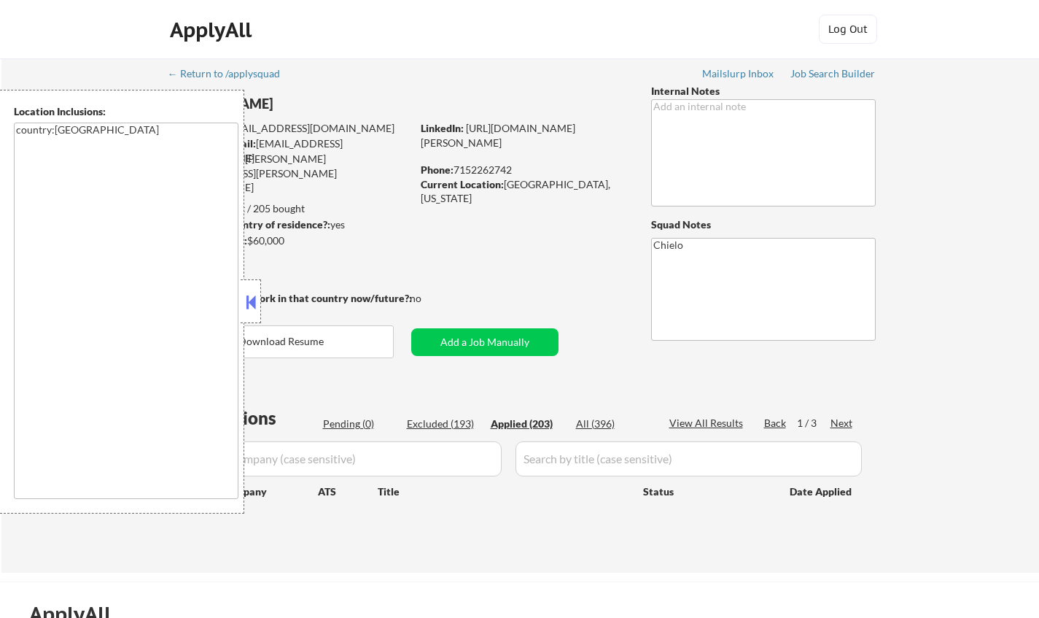
select select ""applied""
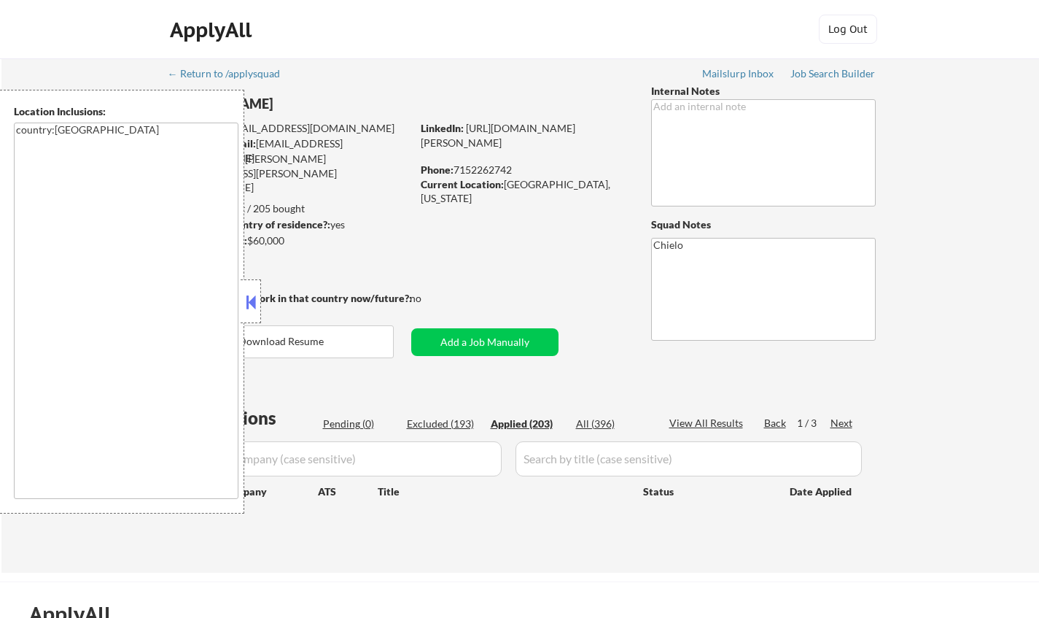
select select ""applied""
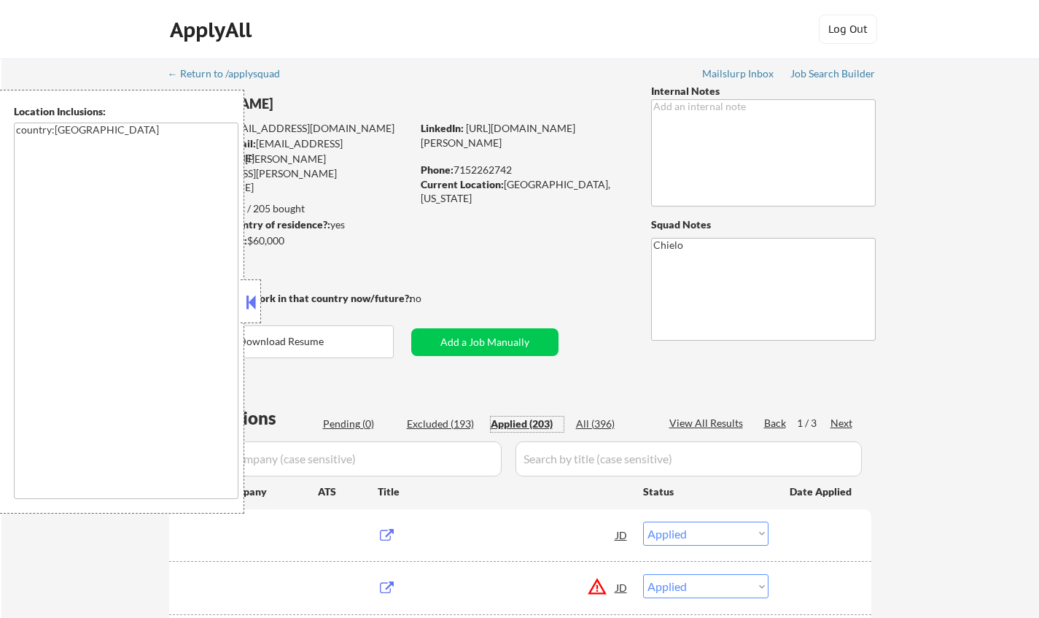
click at [254, 295] on button at bounding box center [251, 302] width 16 height 22
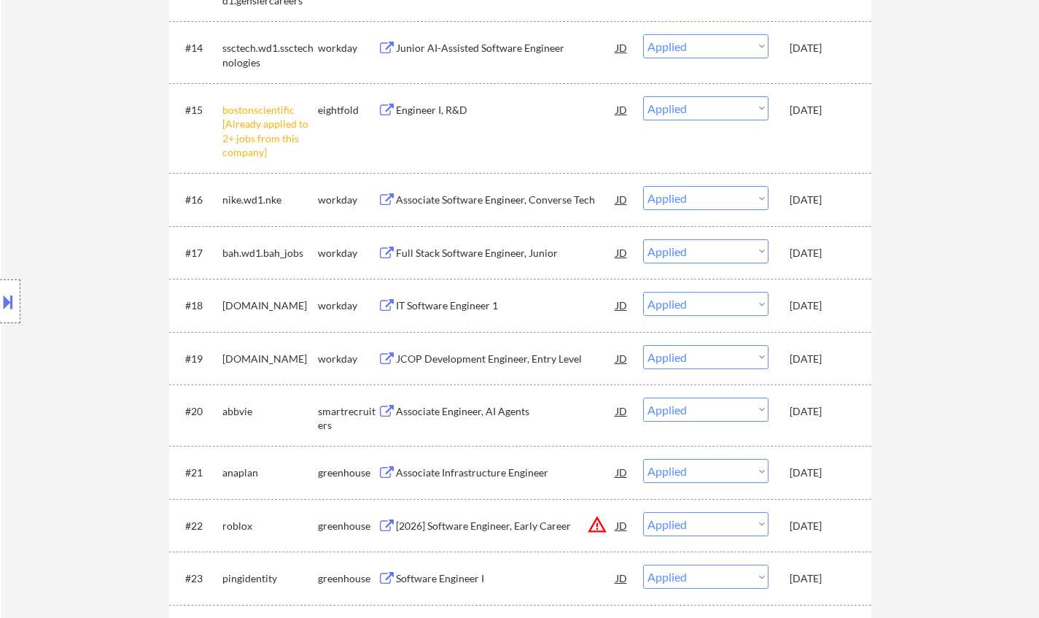
scroll to position [1240, 0]
